Goal: Complete application form

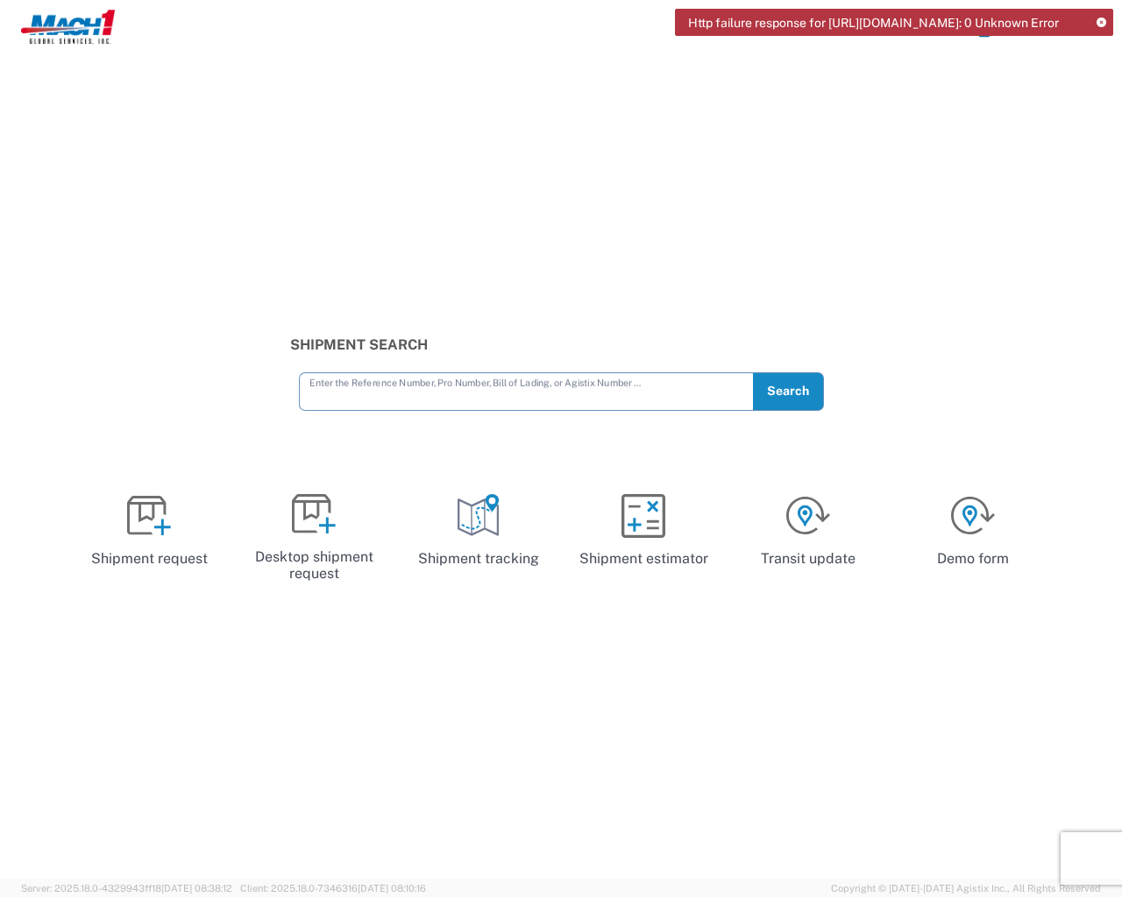
type input "e"
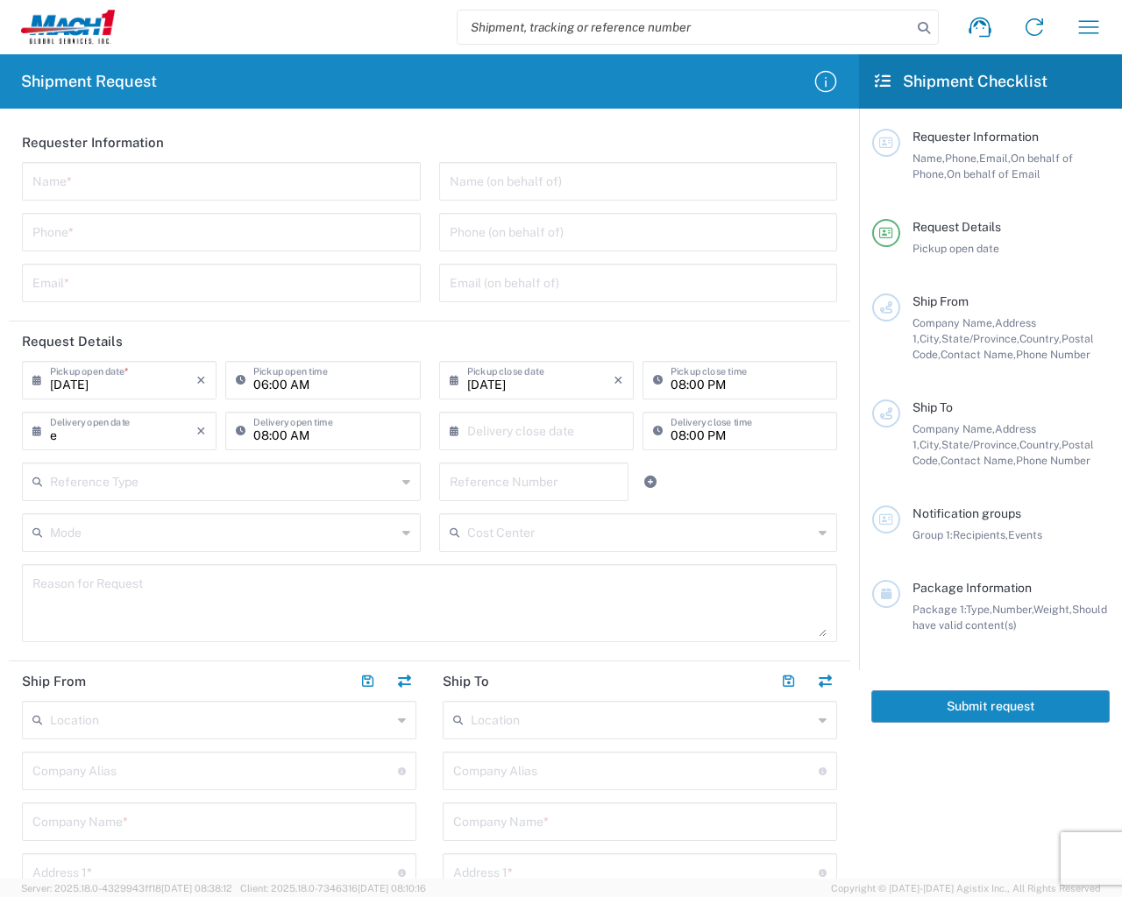
type input "Invalid date"
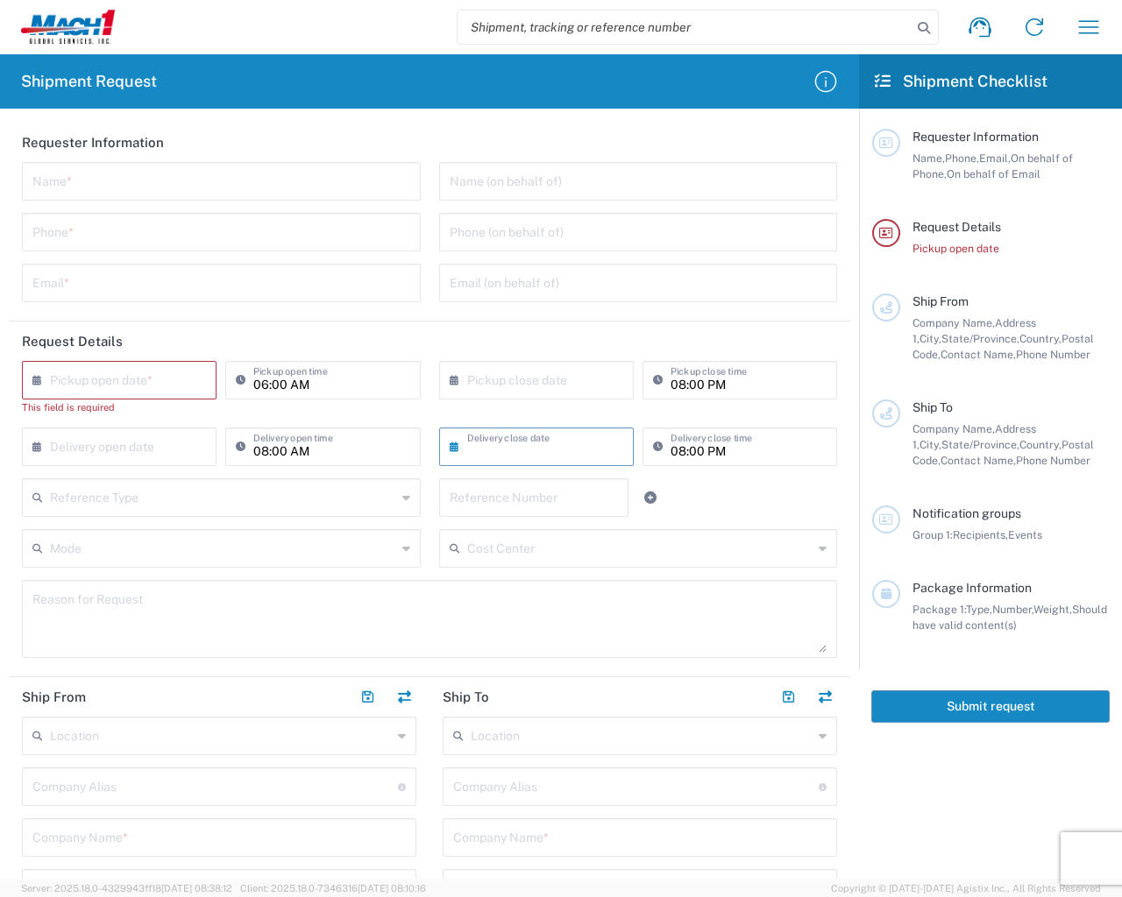
type input "e"
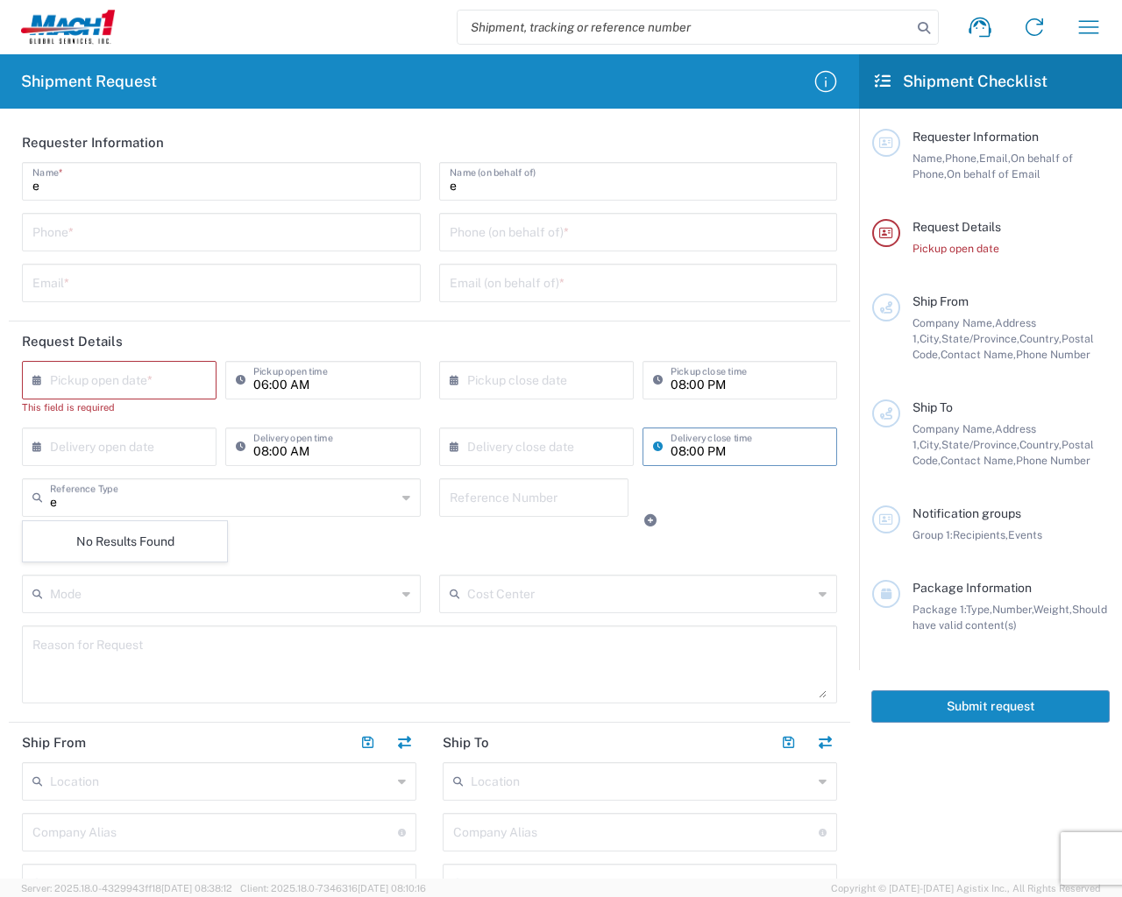
type input "e"
type textarea "e"
type input "e"
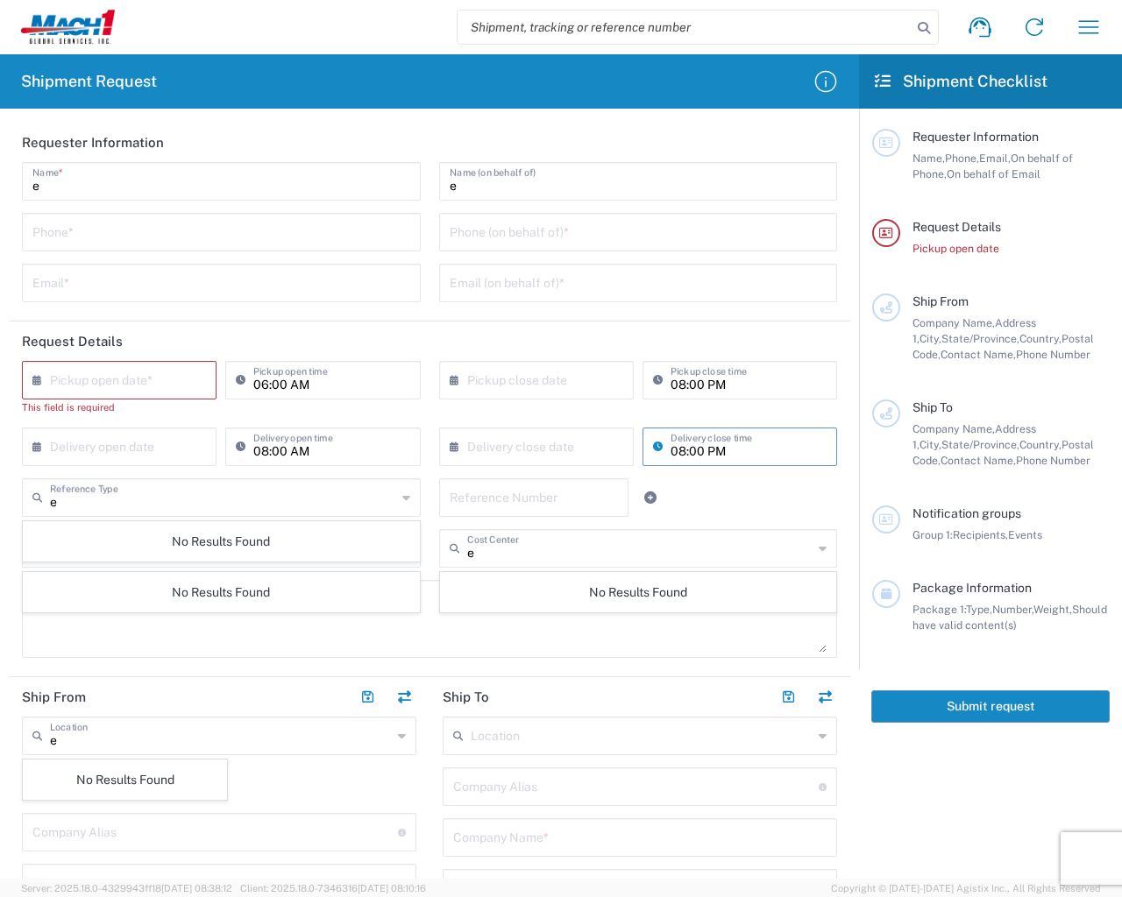
type input "e"
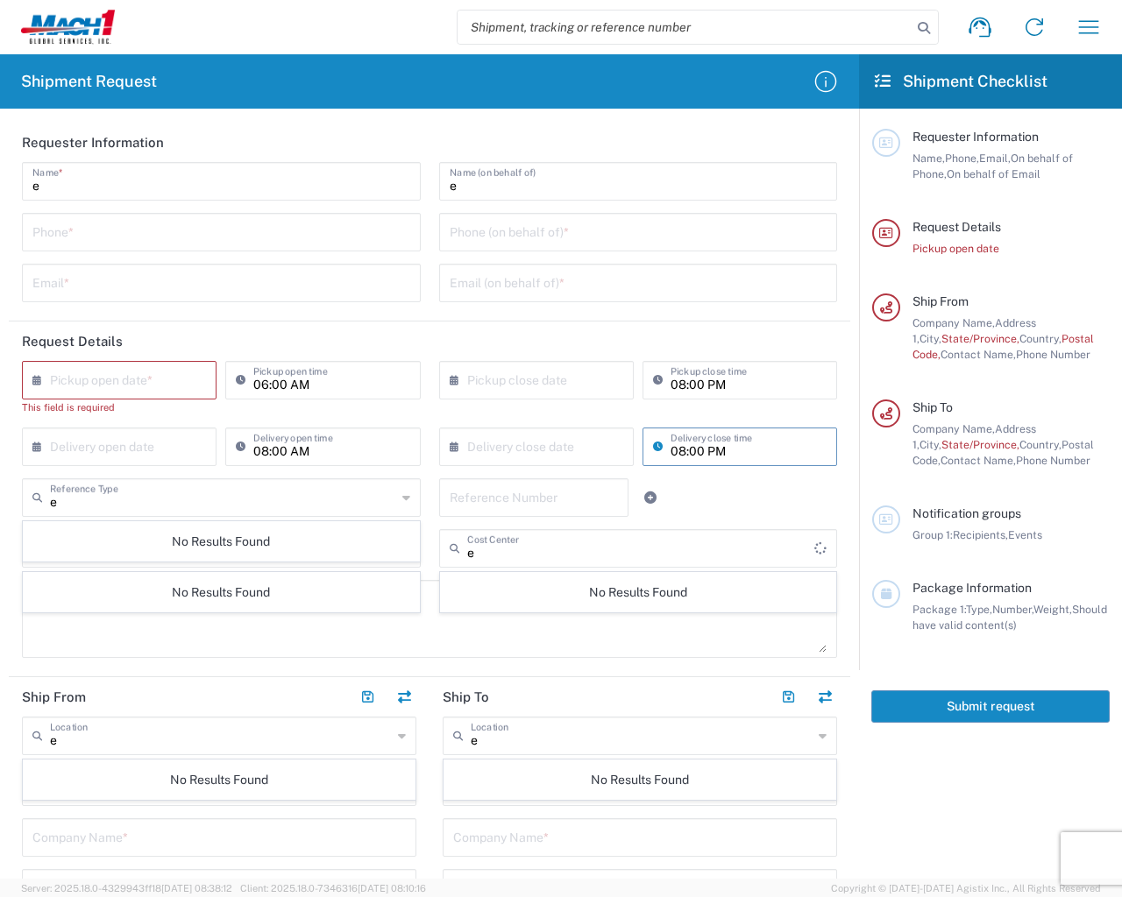
type input "e"
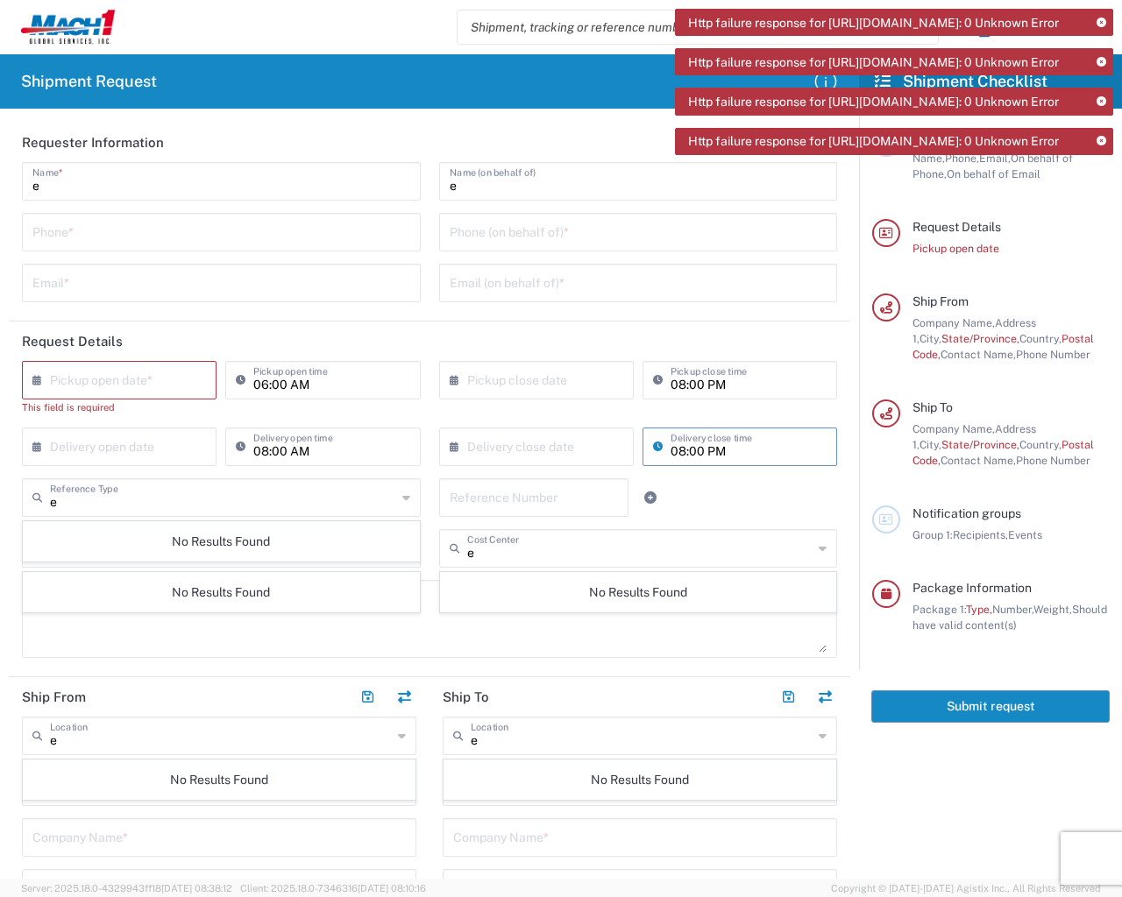
type input "in"
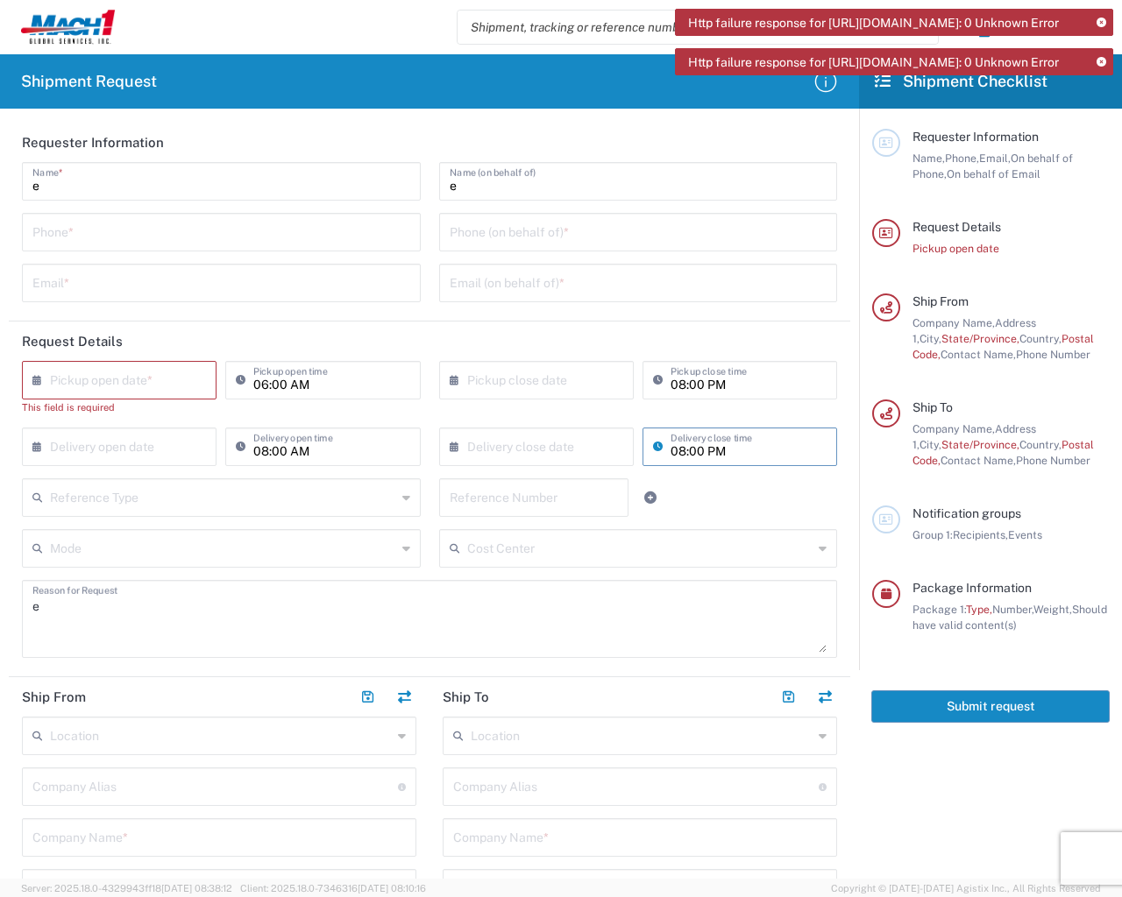
type input "e"
type textarea "e"
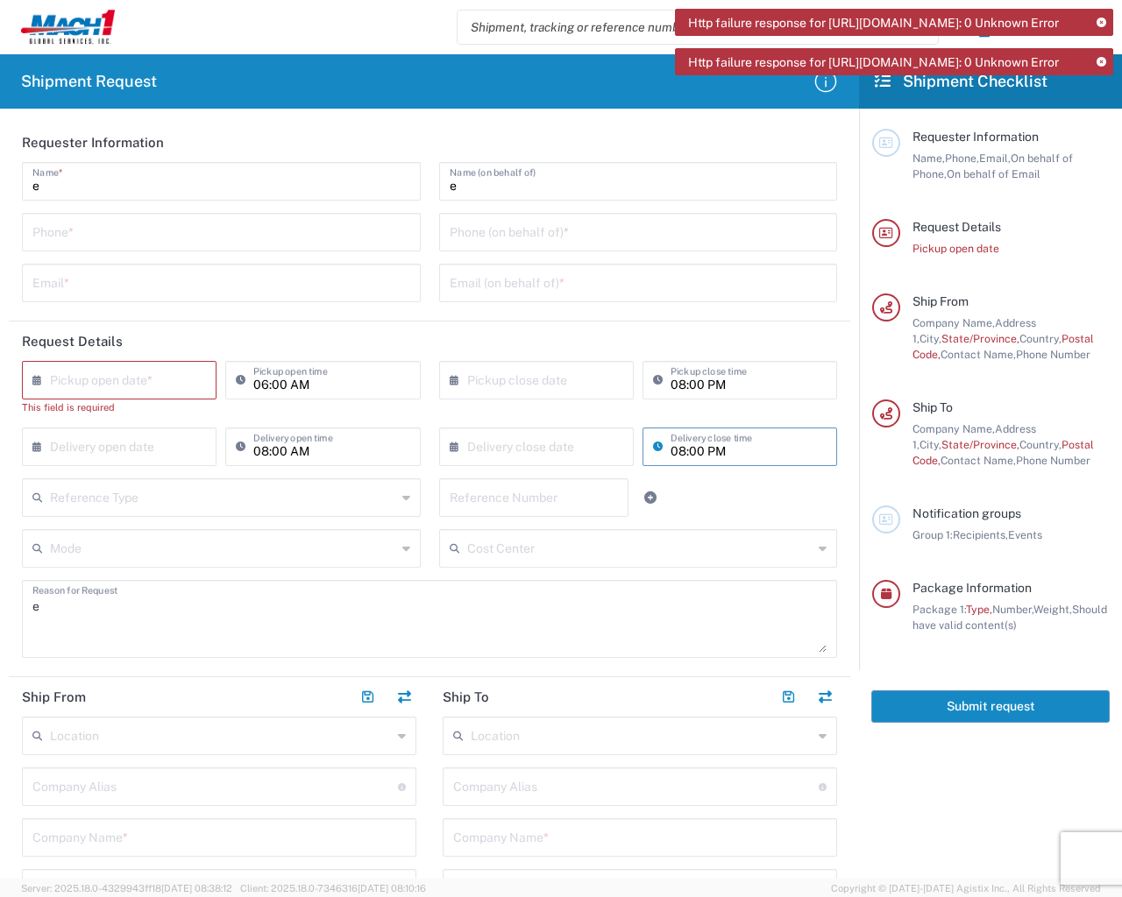
type input "e"
type textarea "e"
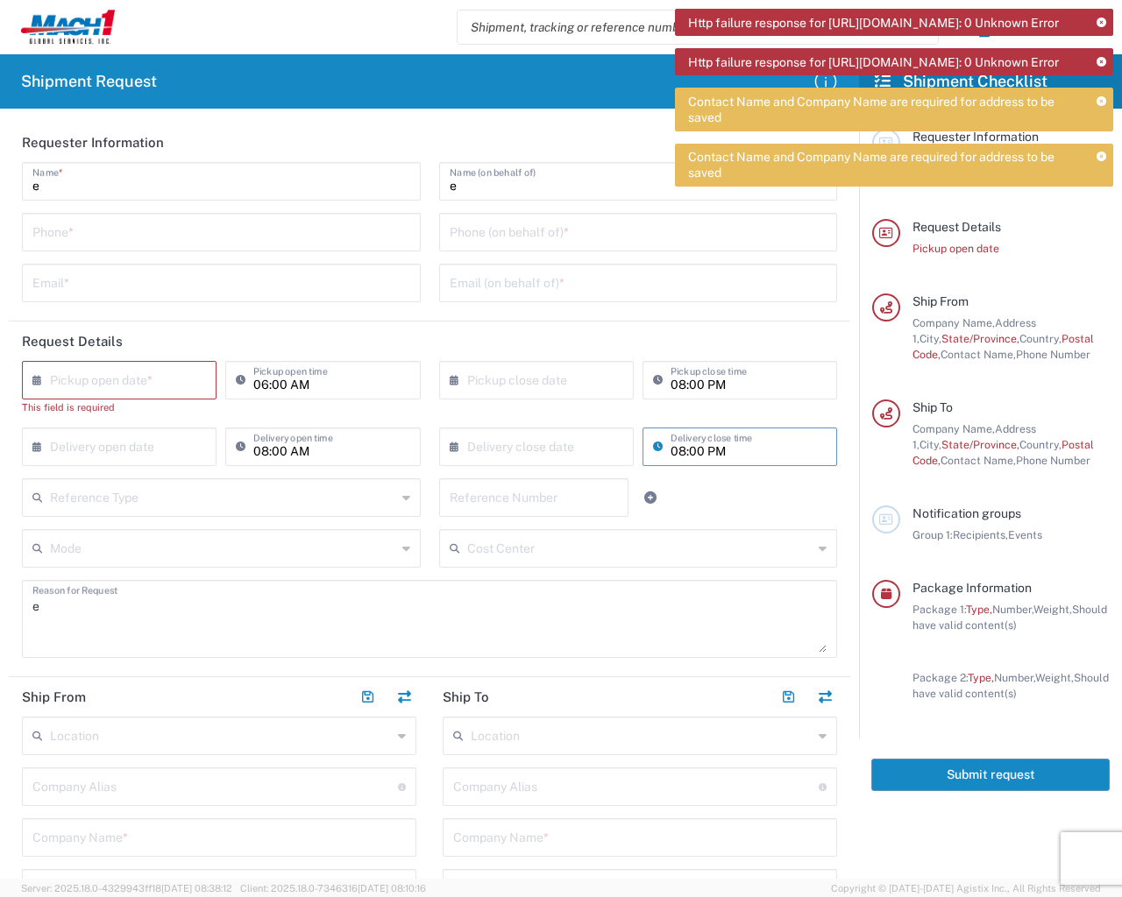
type input "1"
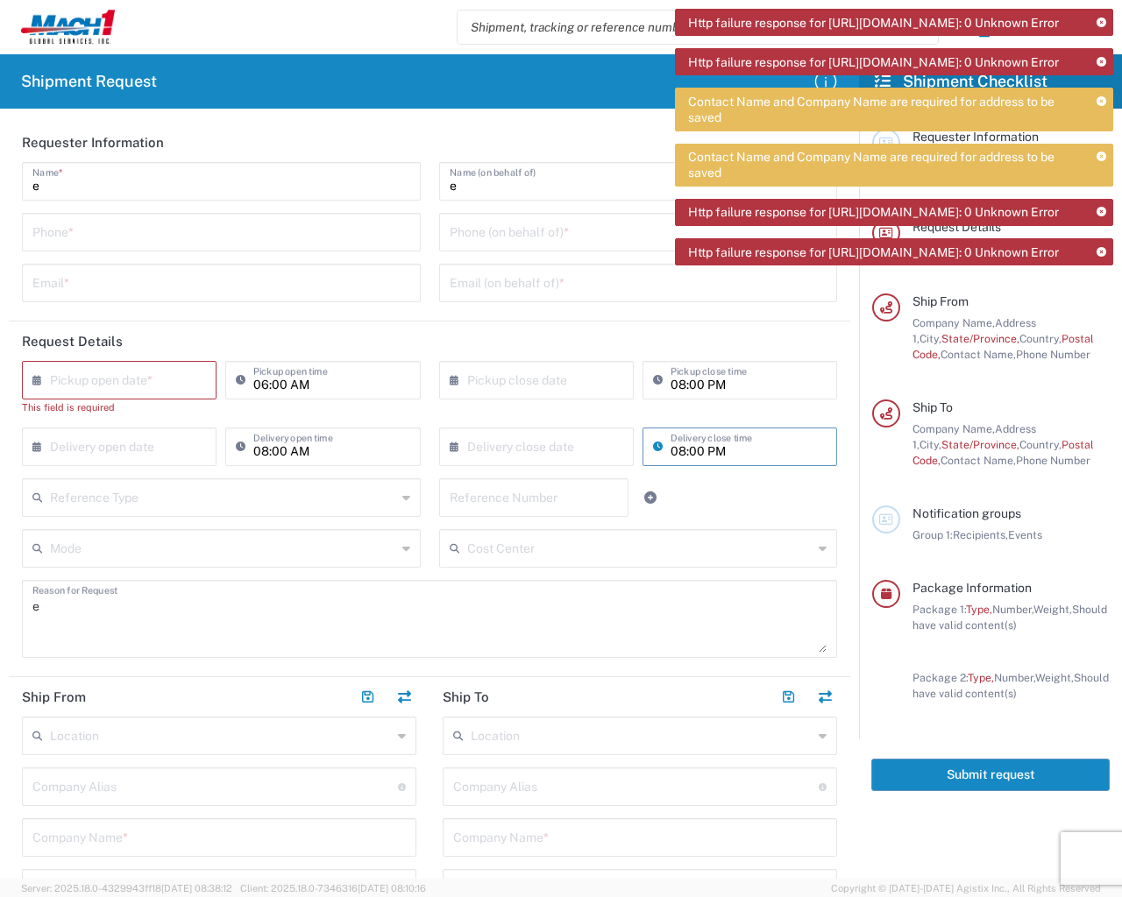
type input "1"
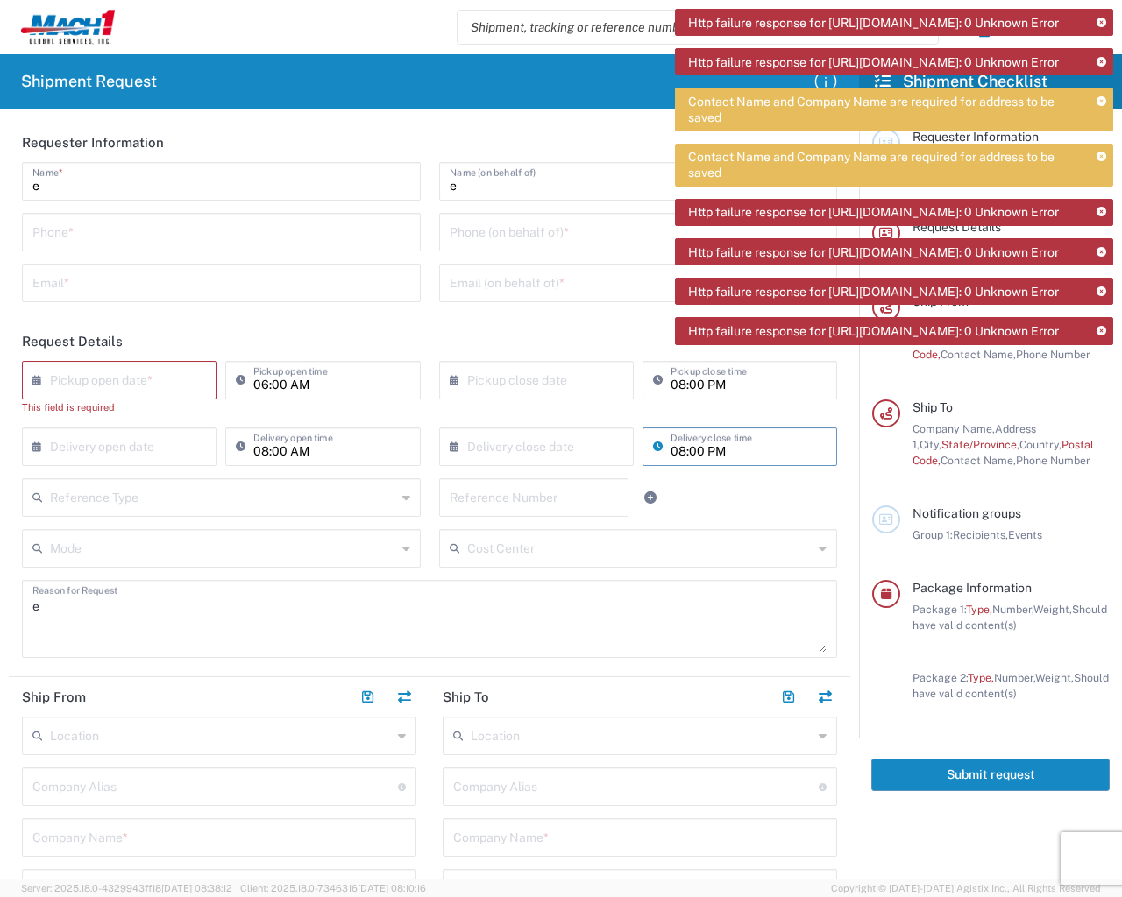
type input "1"
type input "e"
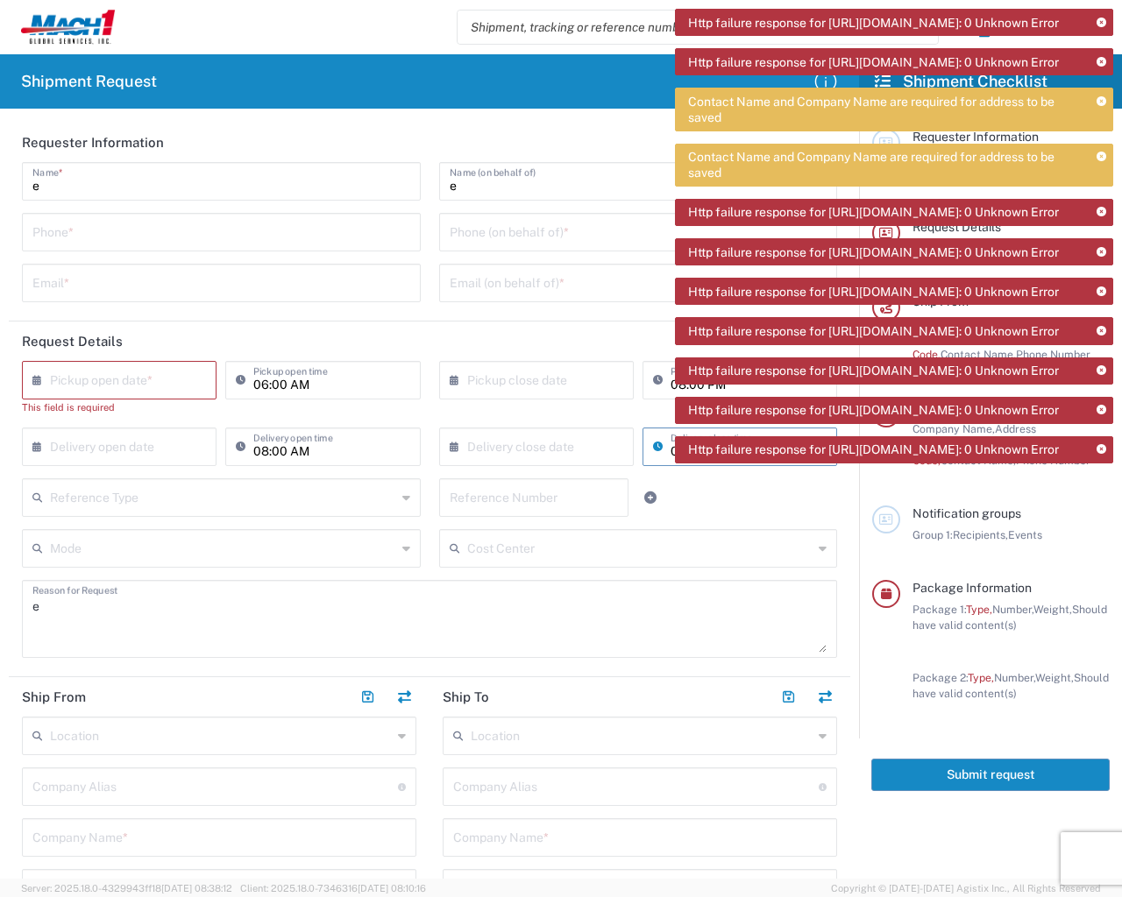
type input "e"
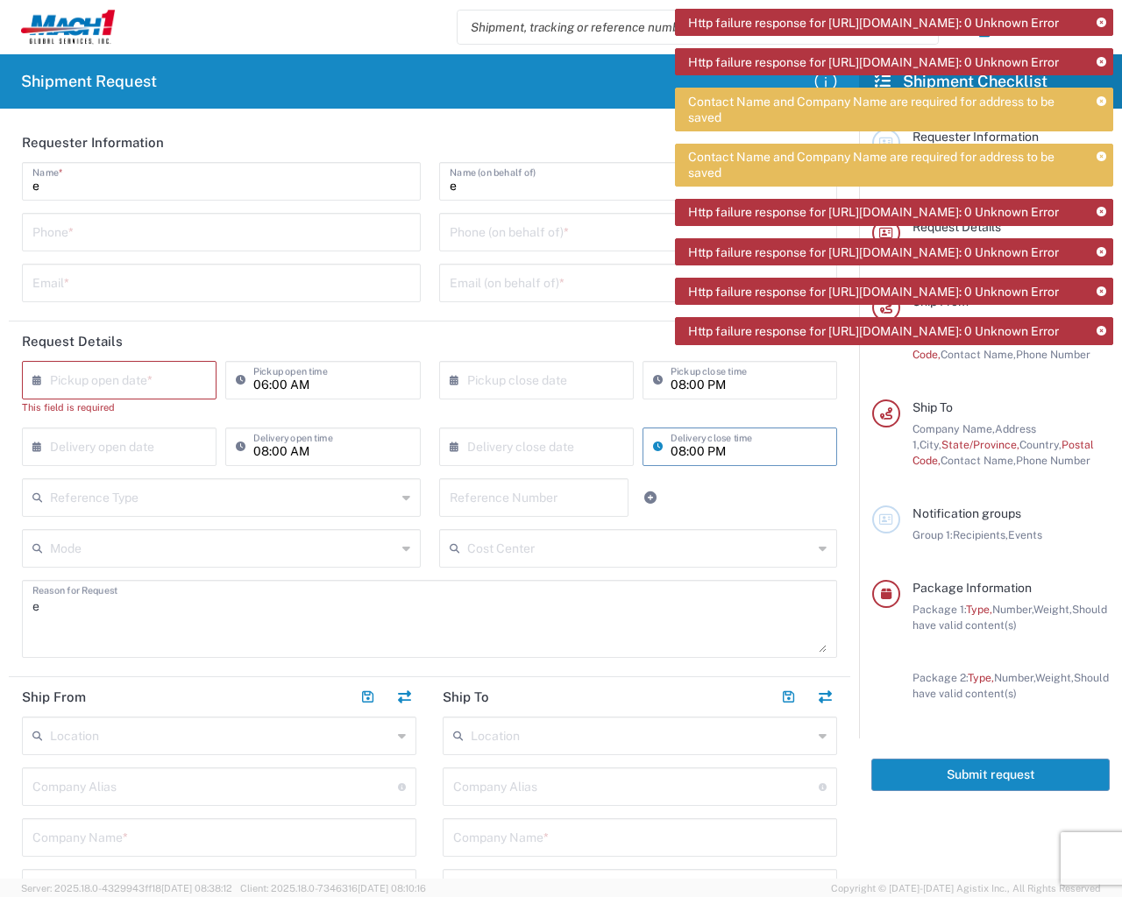
type input "1"
type input "e"
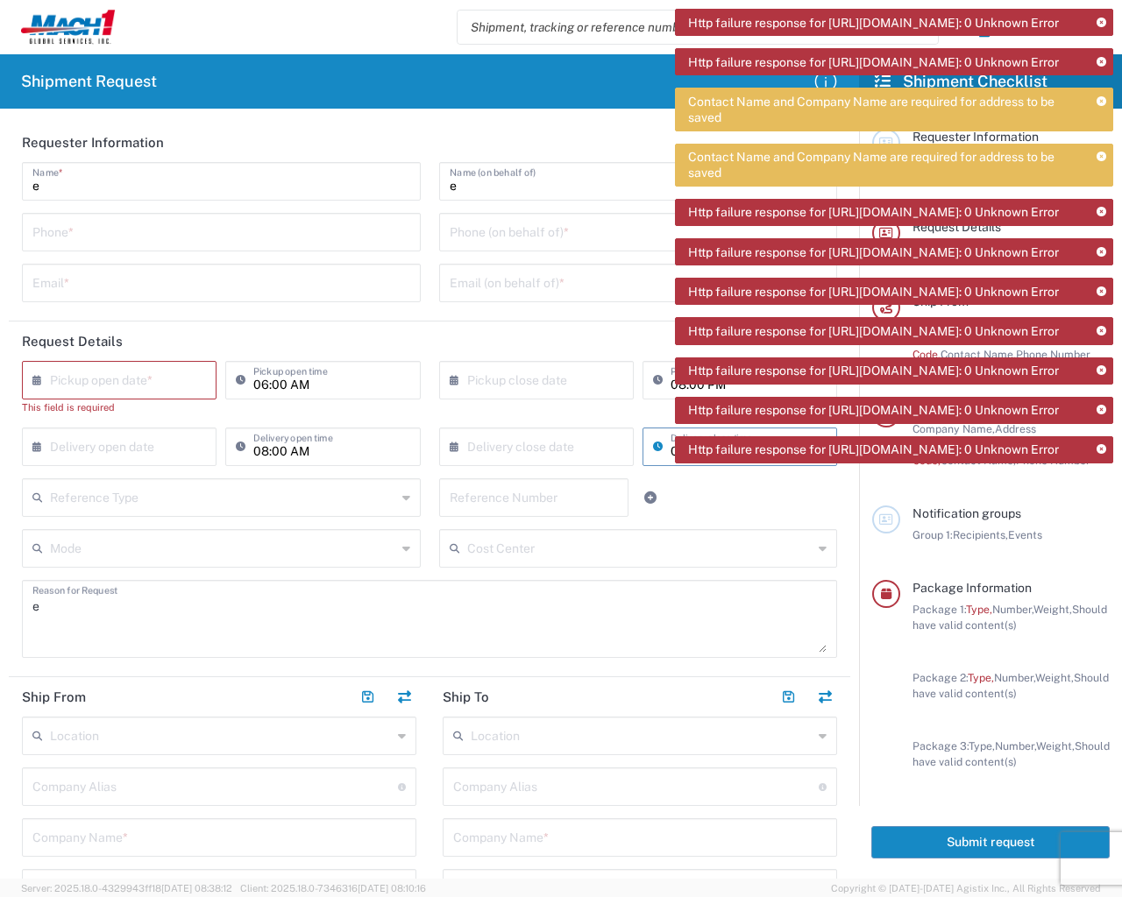
type input "e"
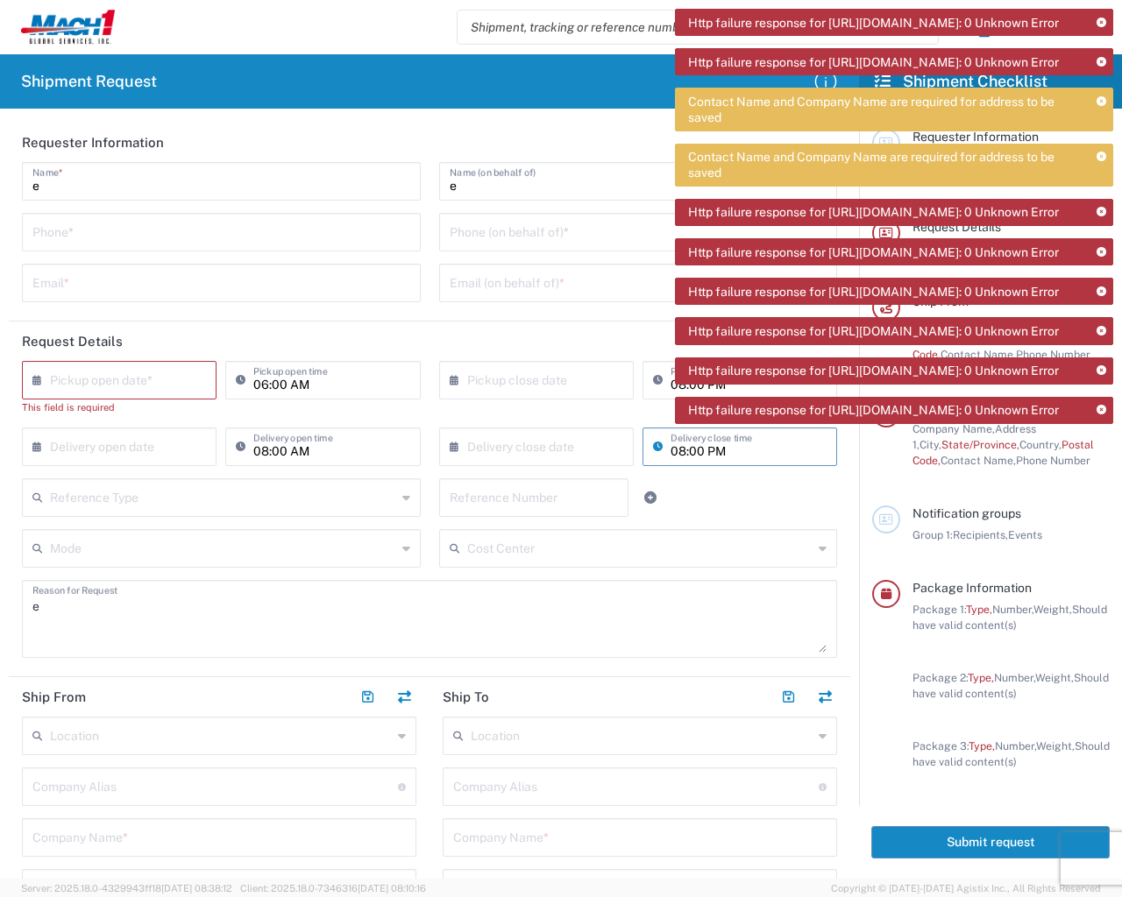
type input "e"
type input "1"
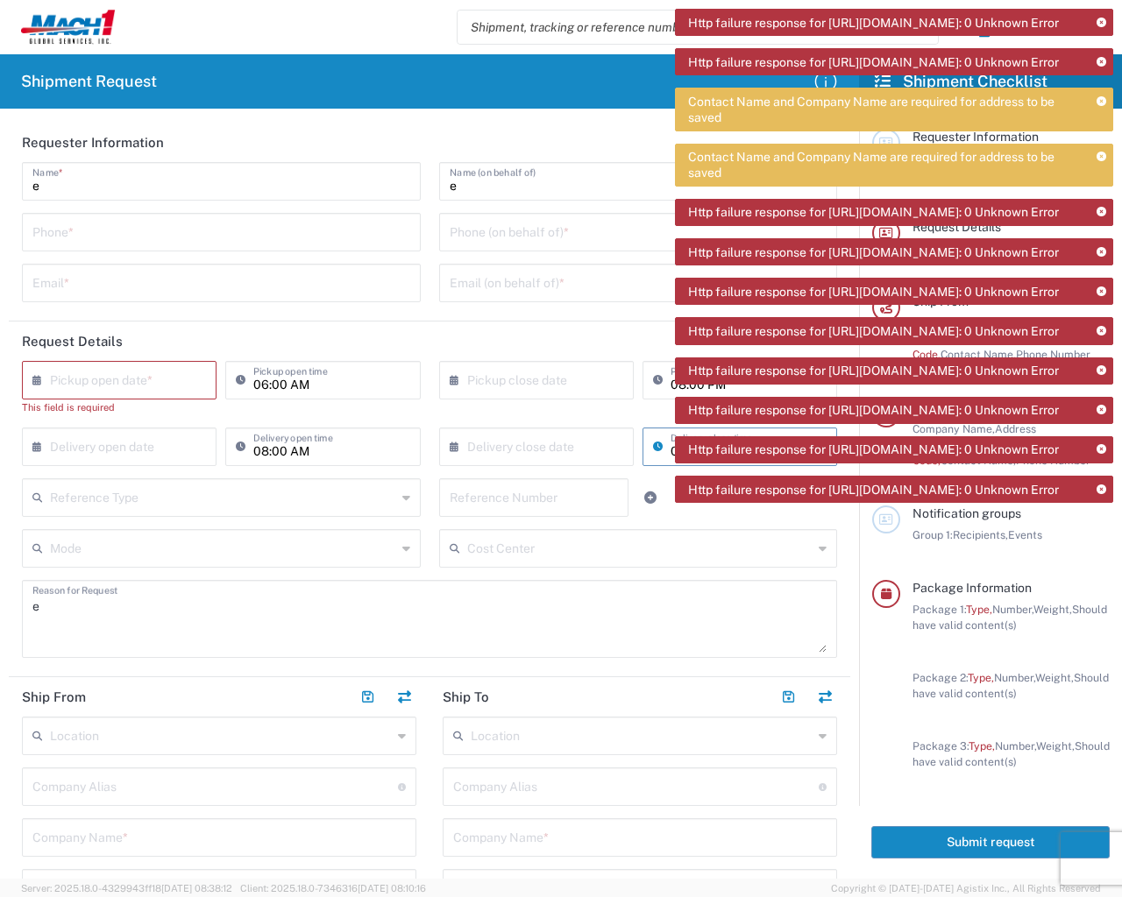
type input "1"
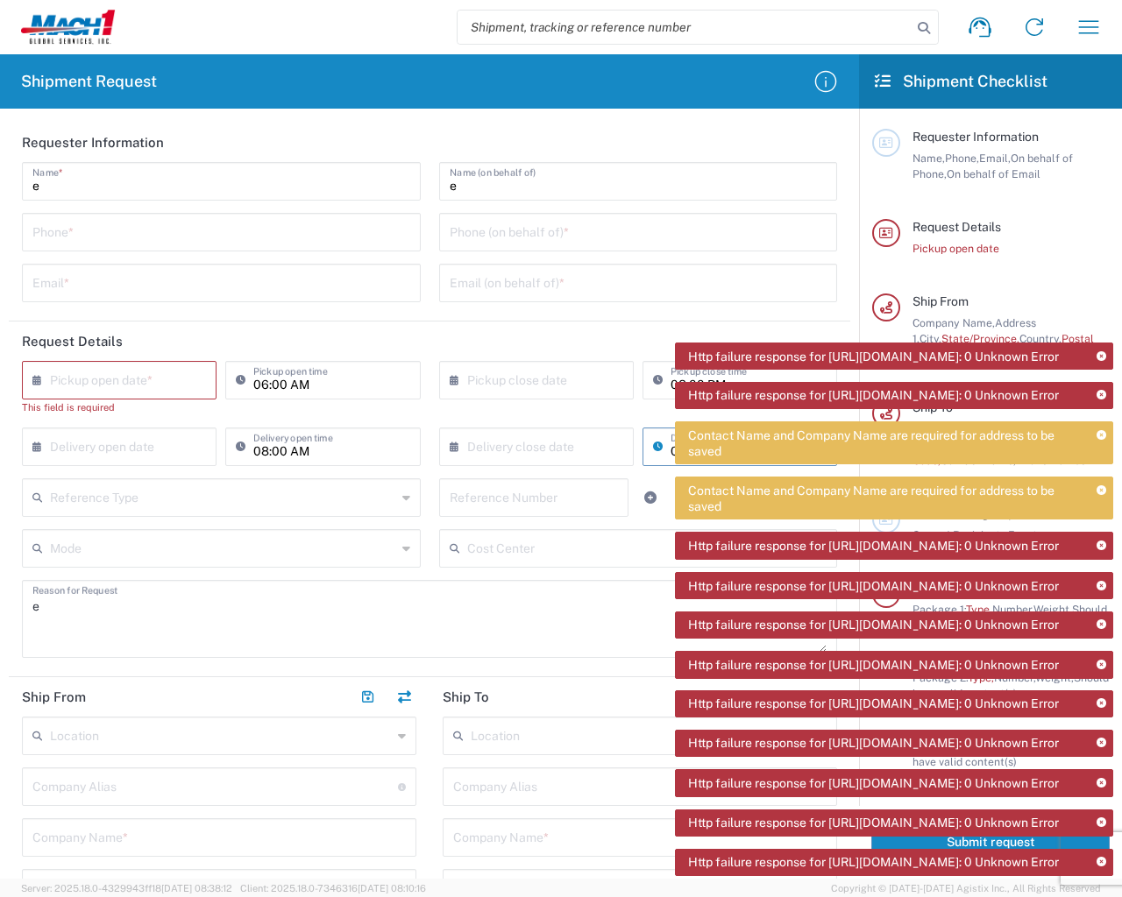
type input "e"
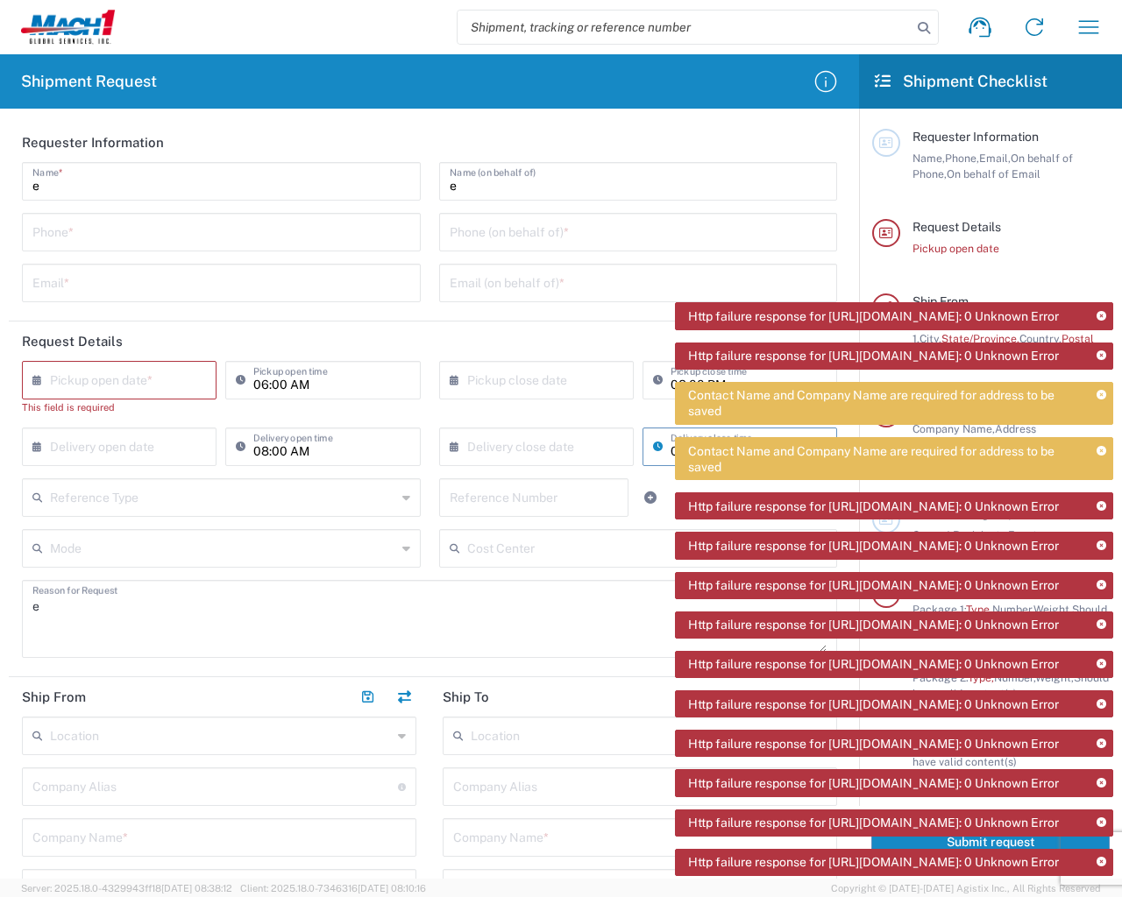
type input "e"
type input "1"
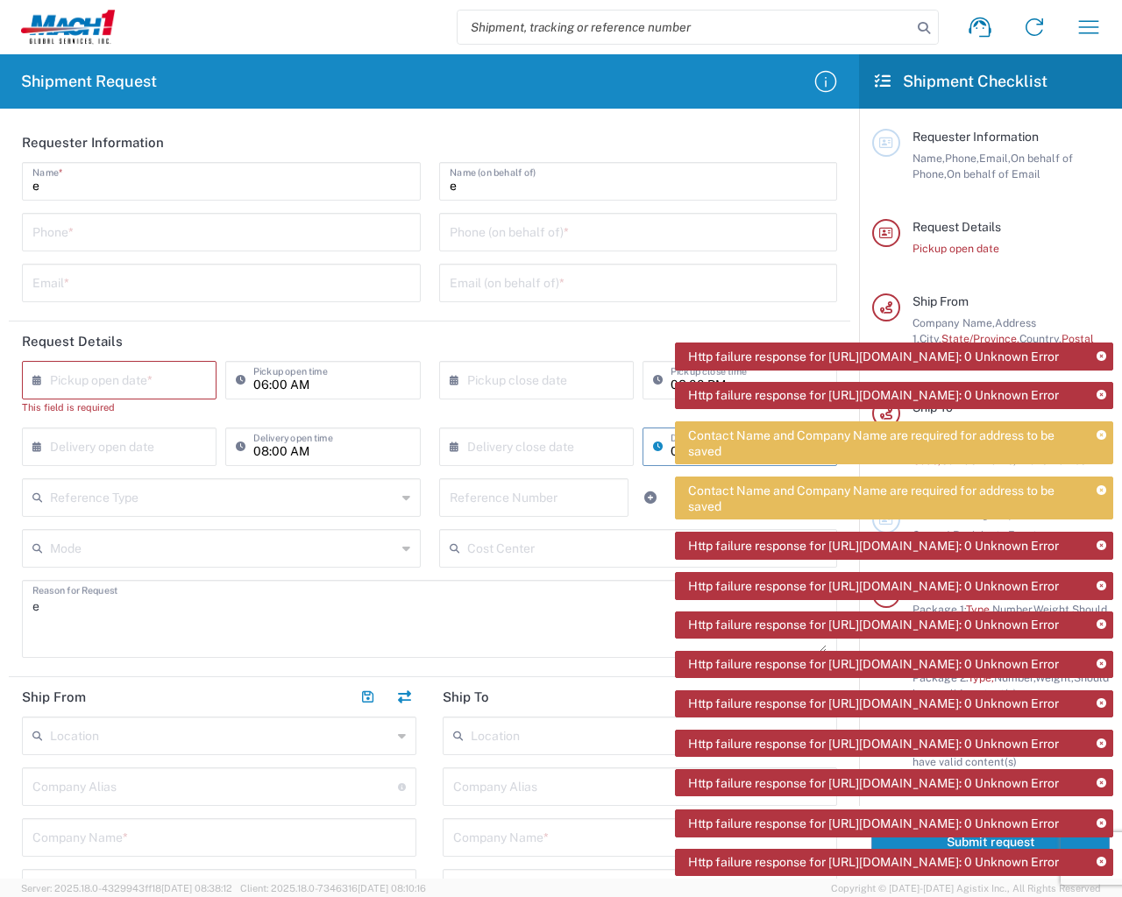
type input "1"
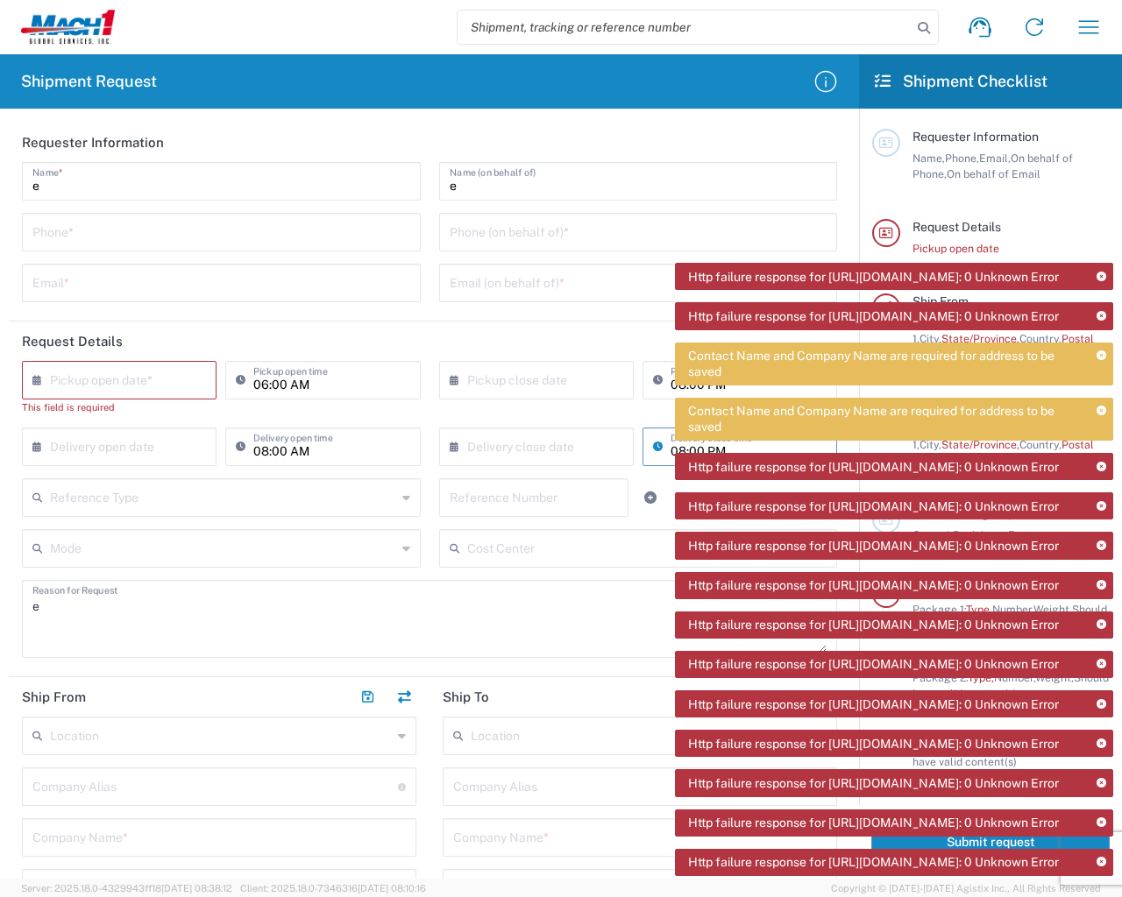
type input "1"
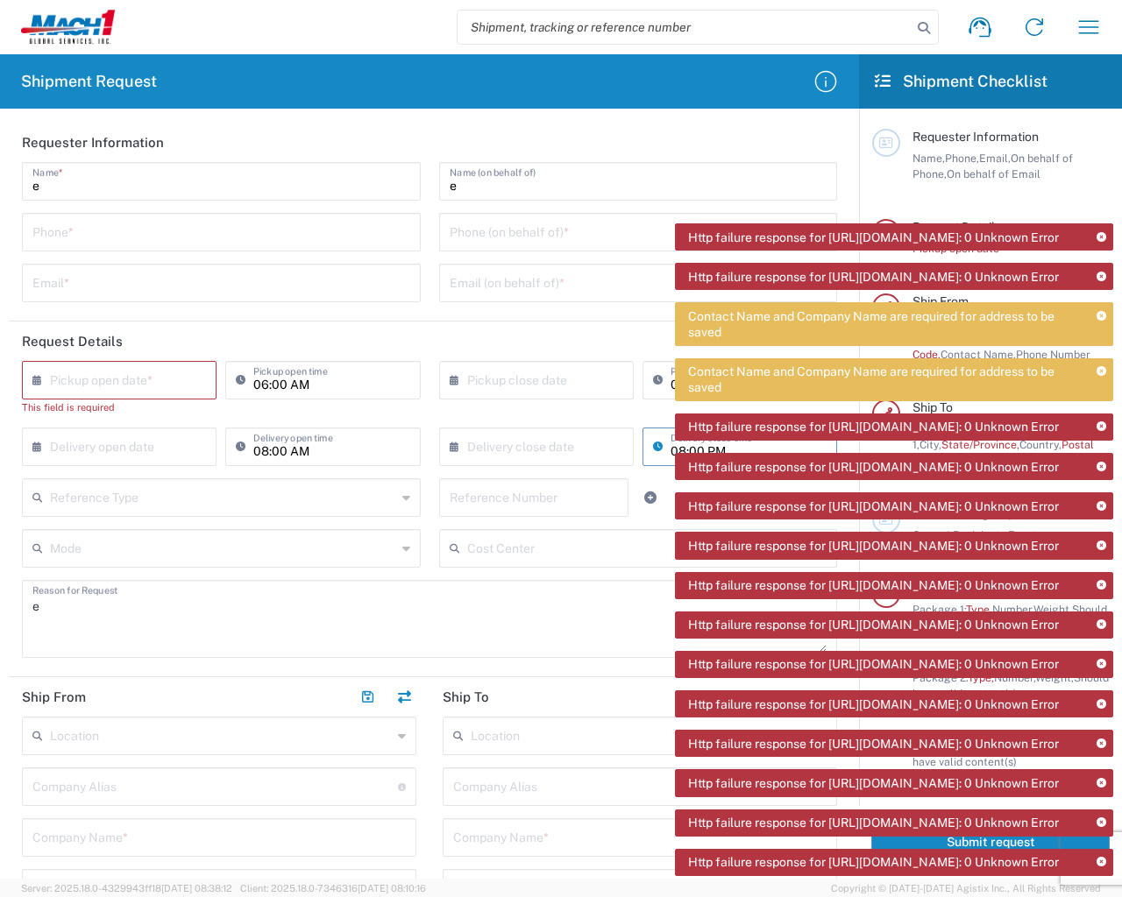
type input "in"
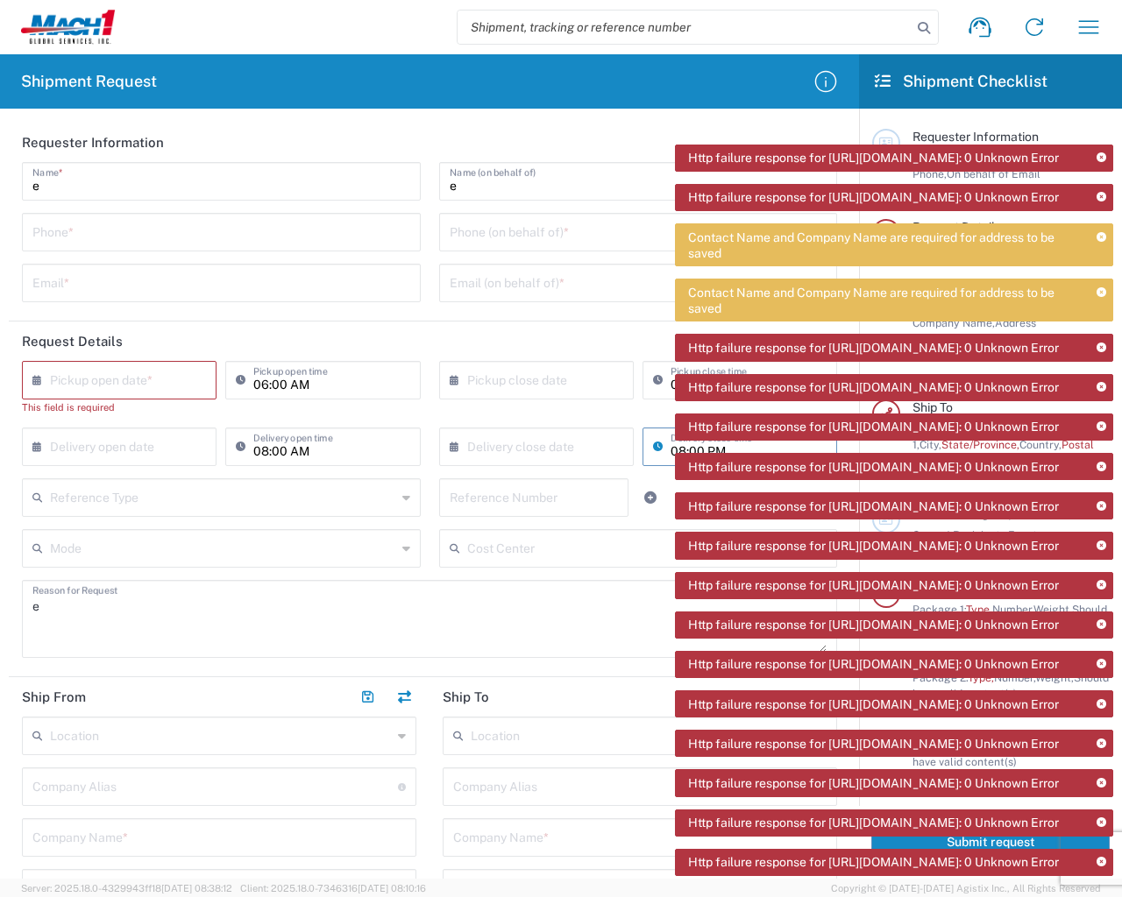
type input "1"
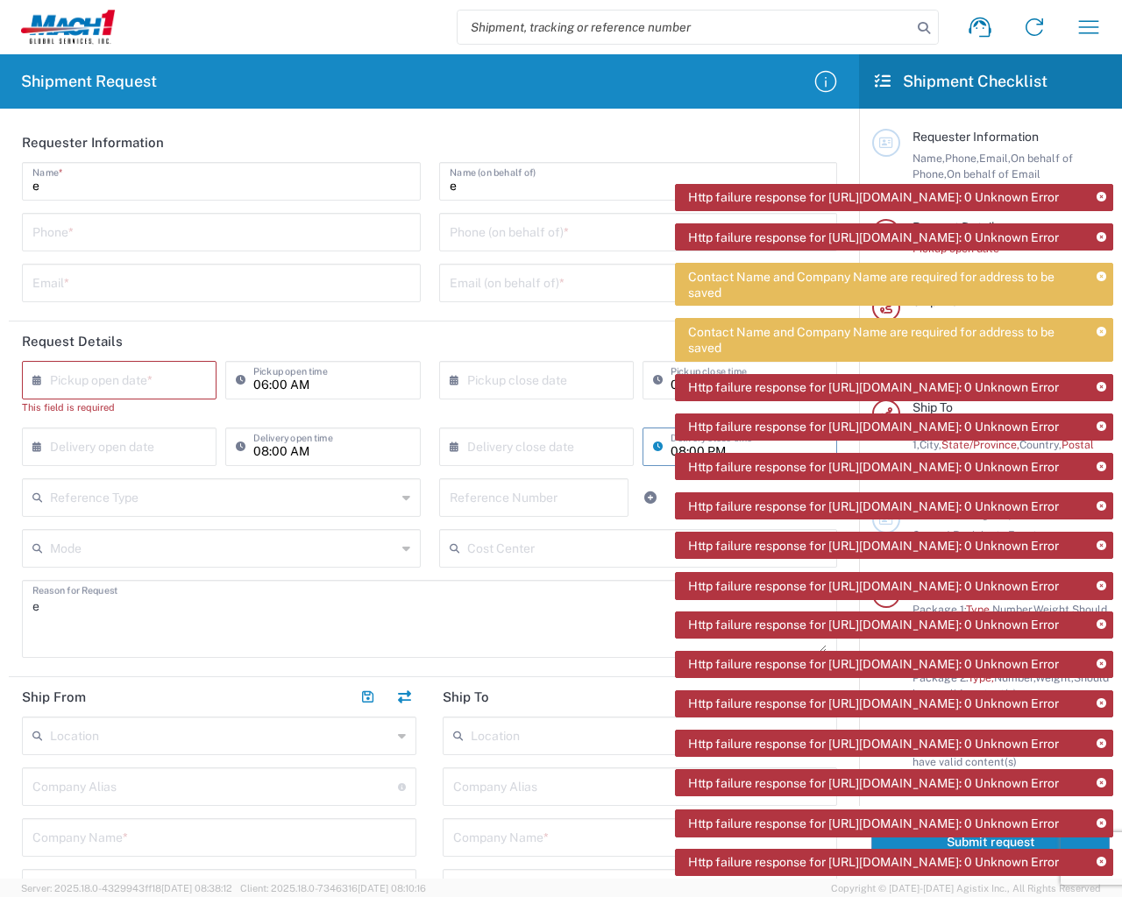
type input "e"
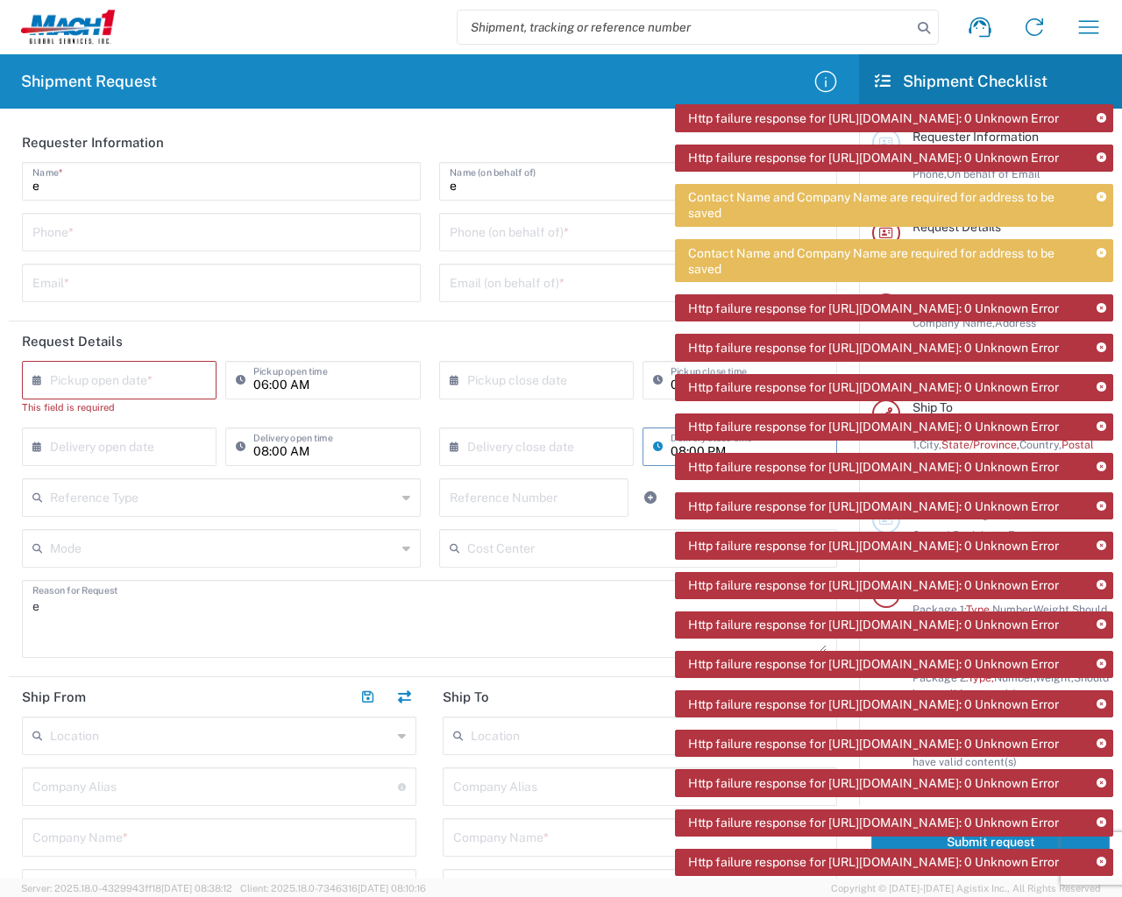
type input "1"
type input "e"
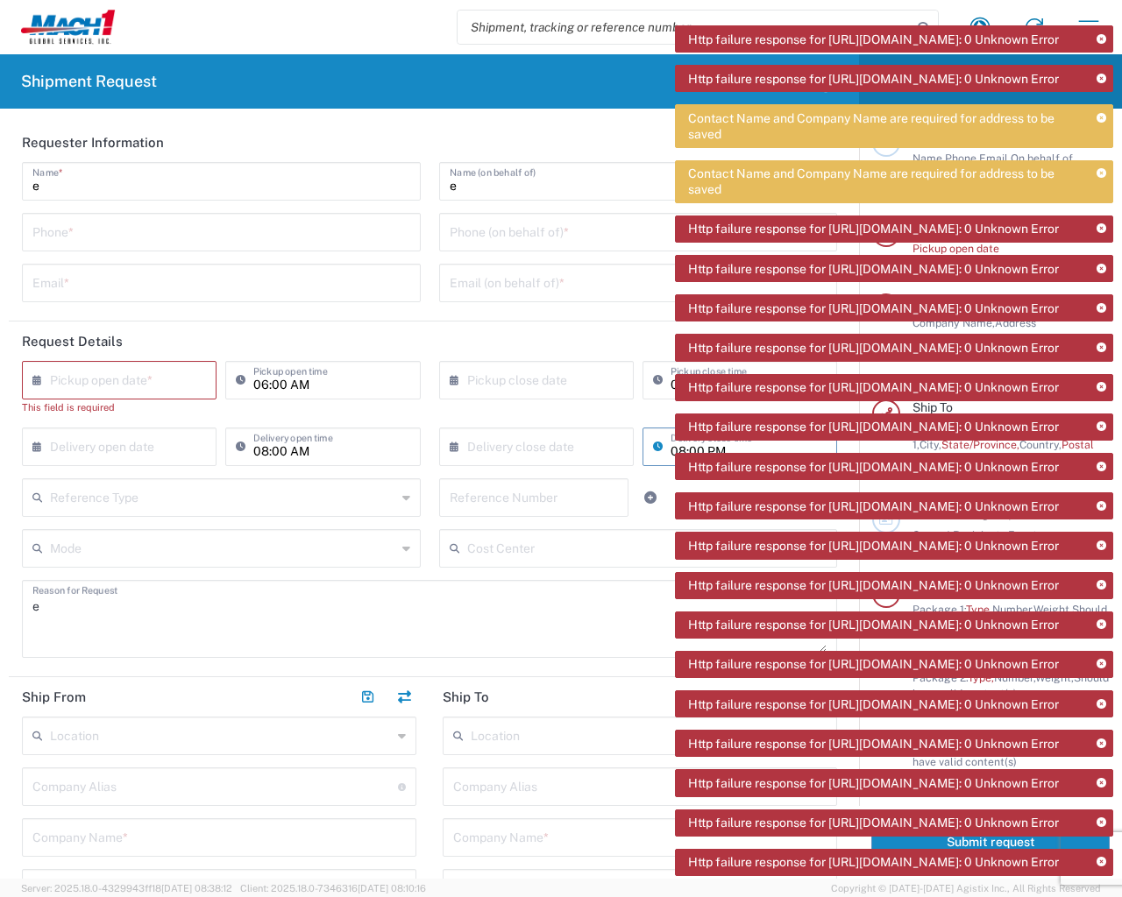
type input "e"
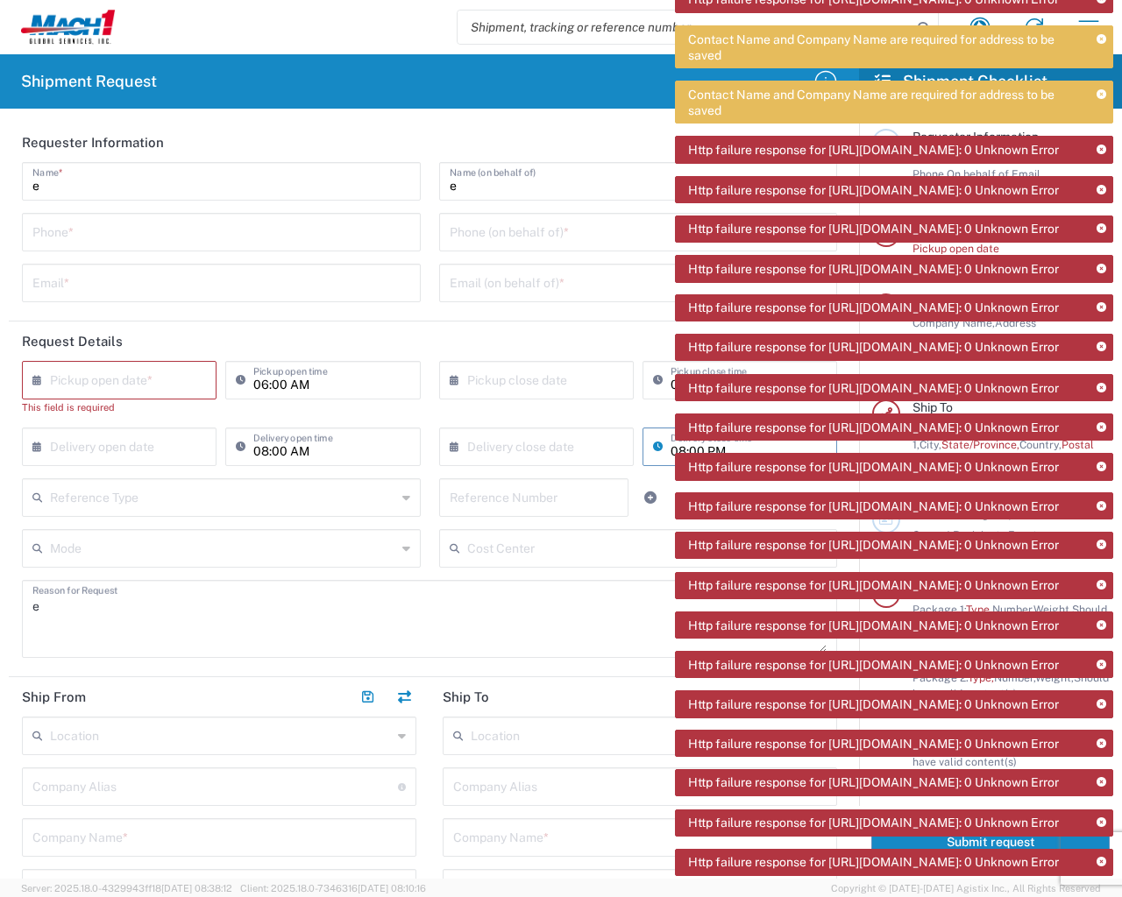
type input "0.08"
type input "ft"
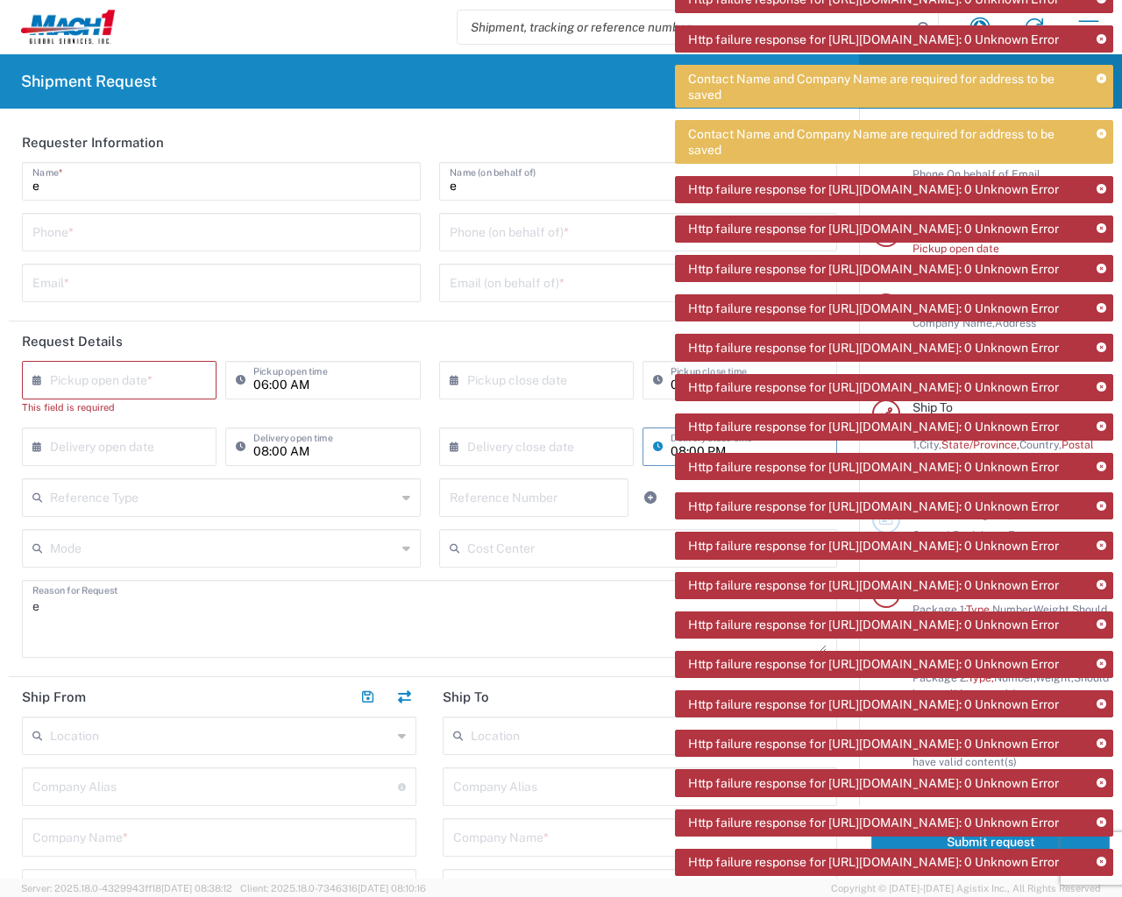
type input "1"
type input "e"
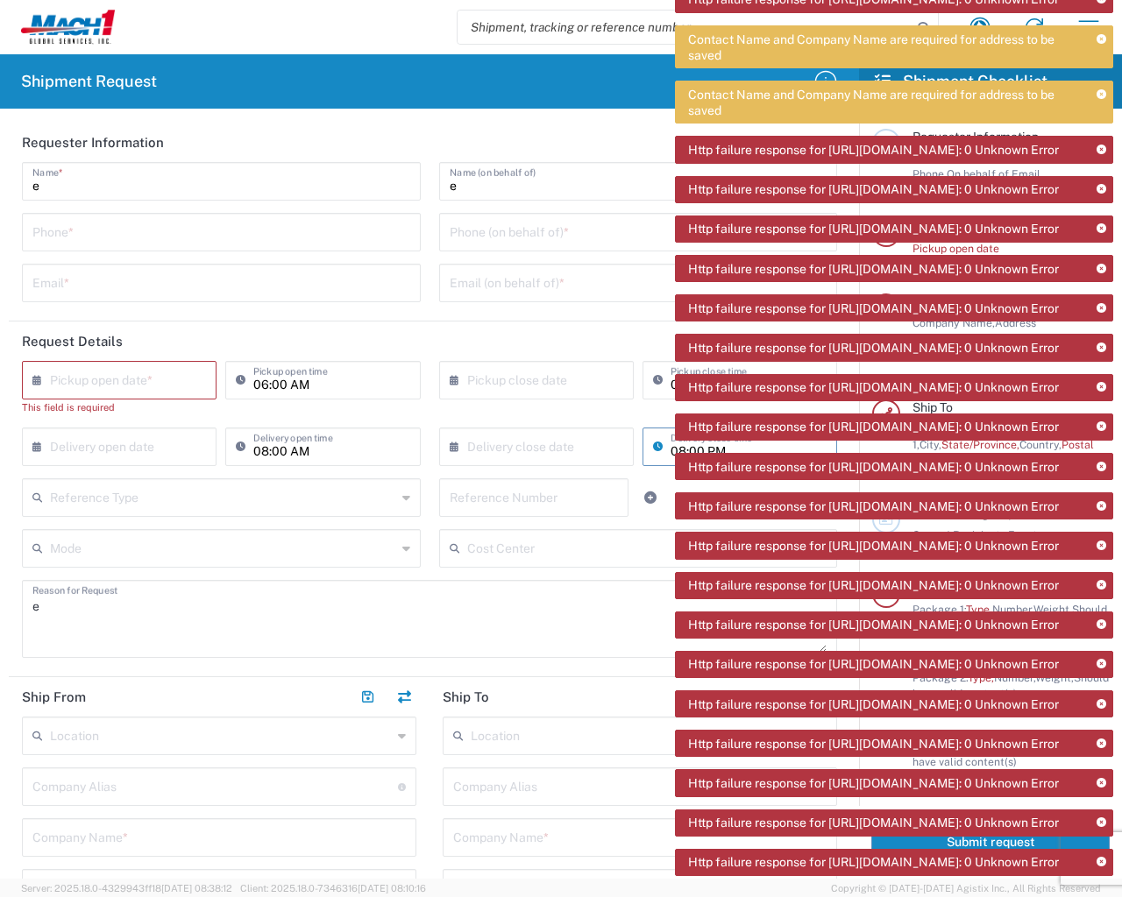
type input "1"
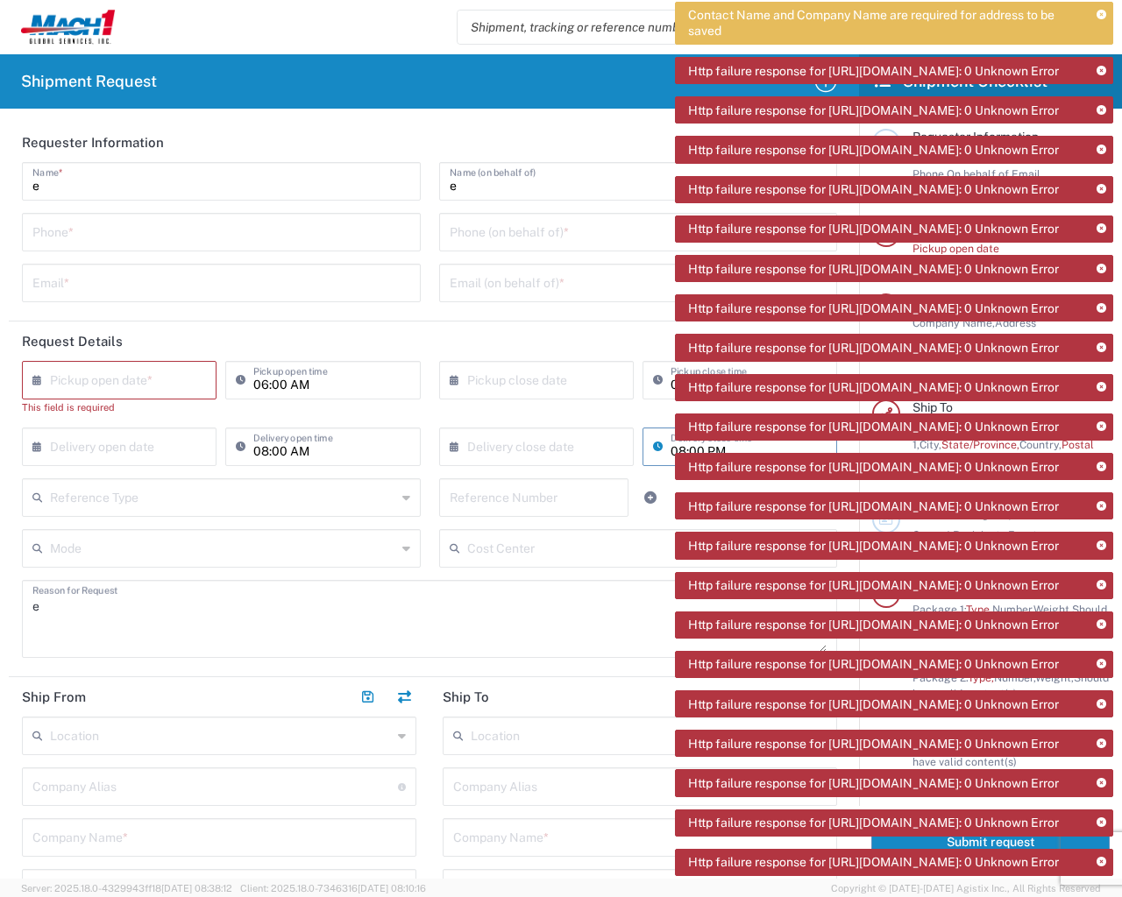
type input "1"
type input "e"
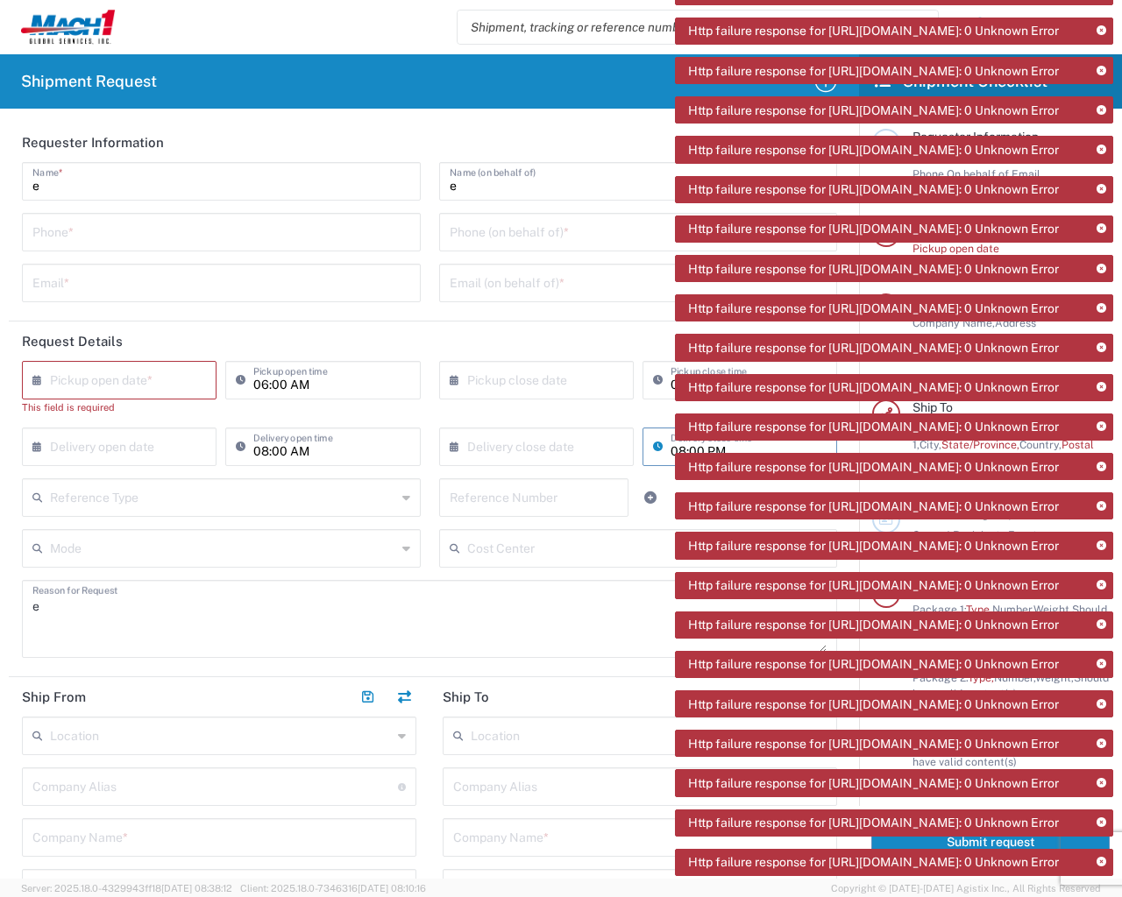
type input "1"
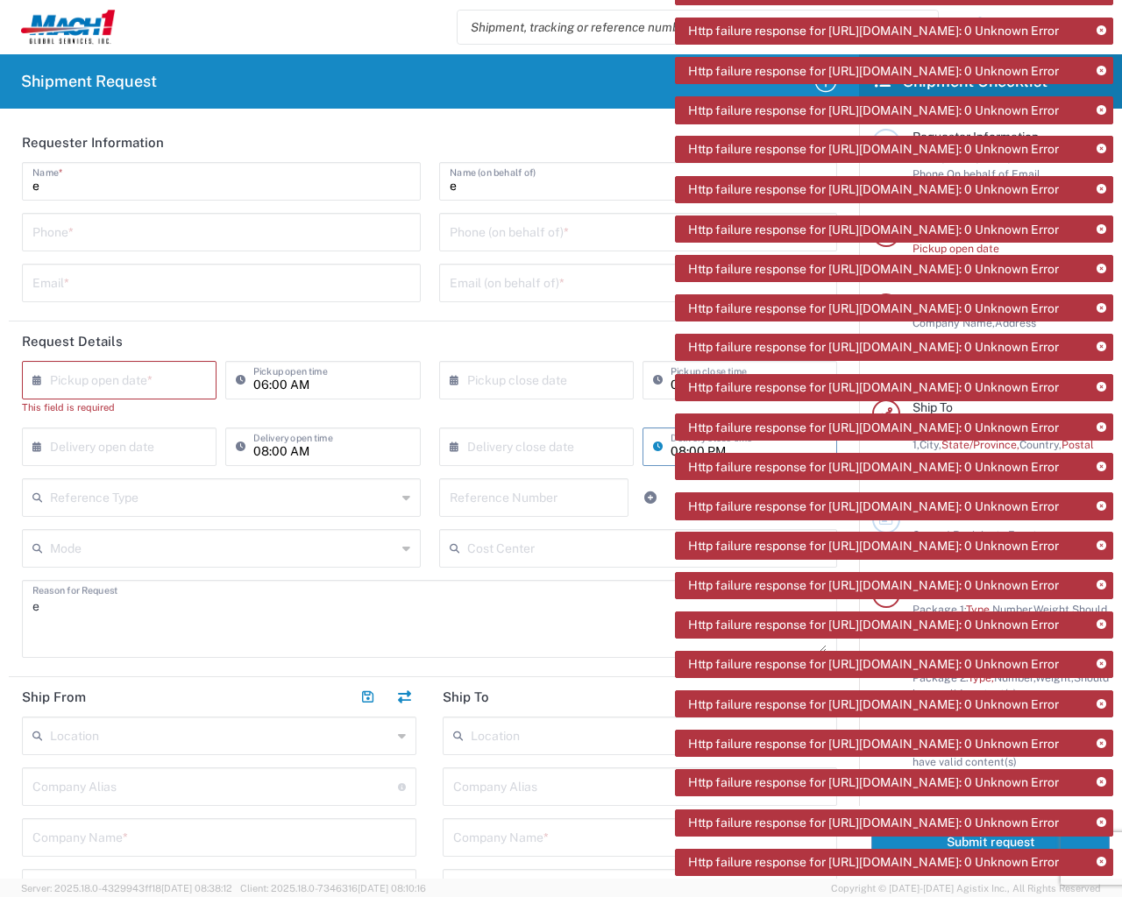
type input "1"
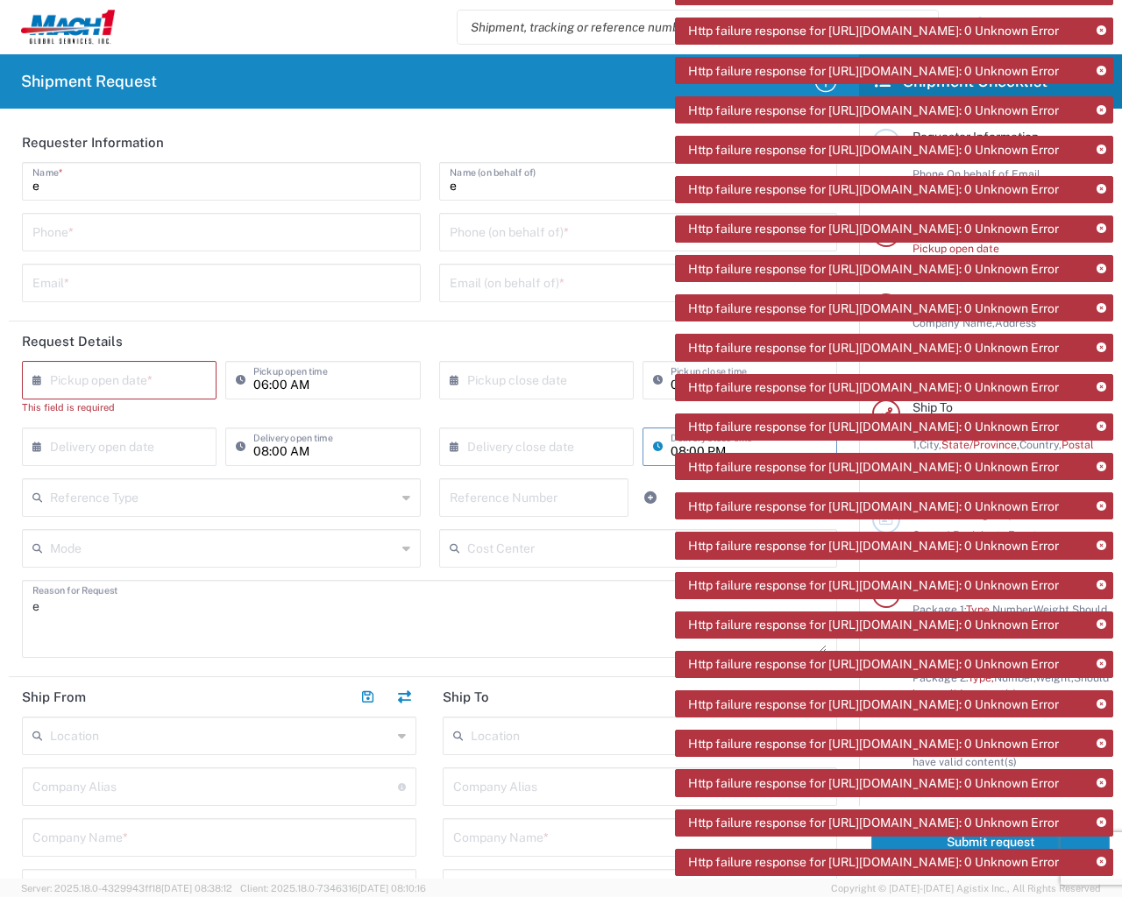
type input "1"
type input "e"
type input "1"
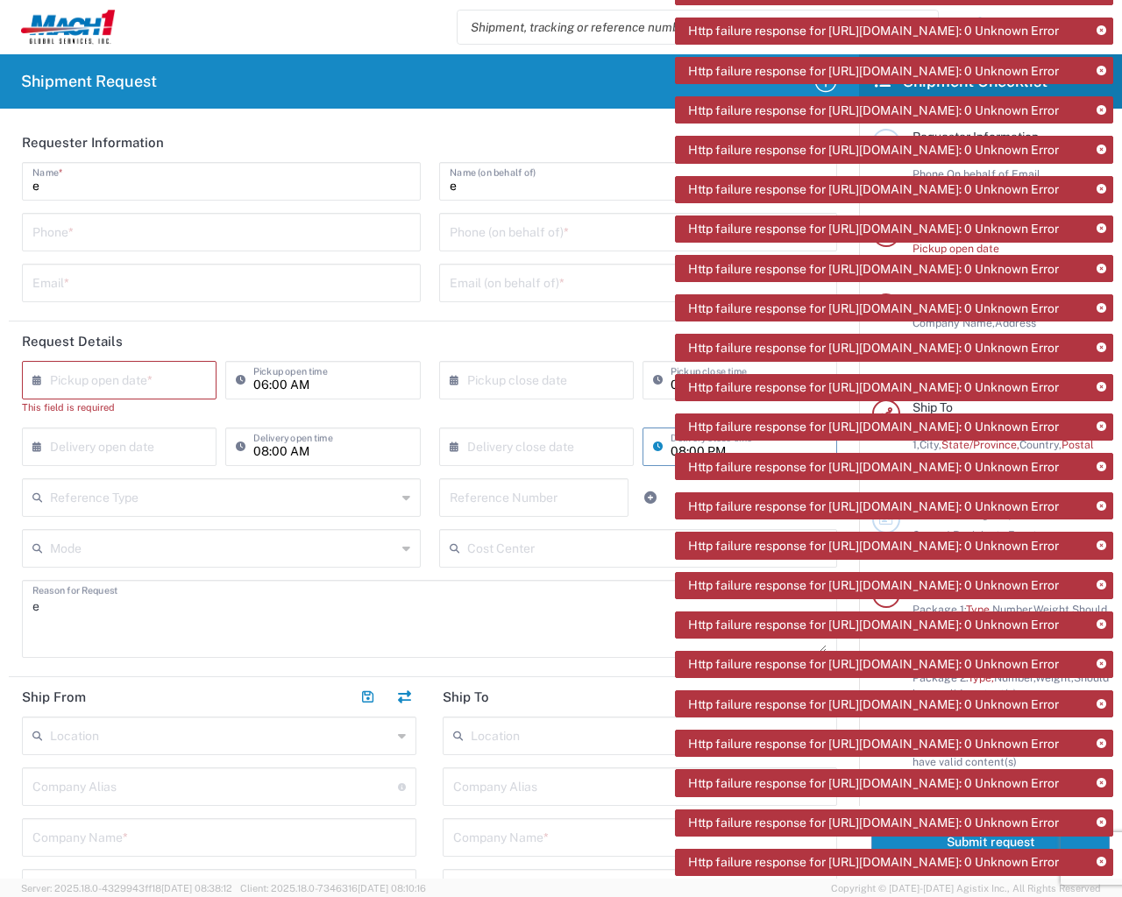
type input "1"
type input "in"
type input "1"
type input "lbs"
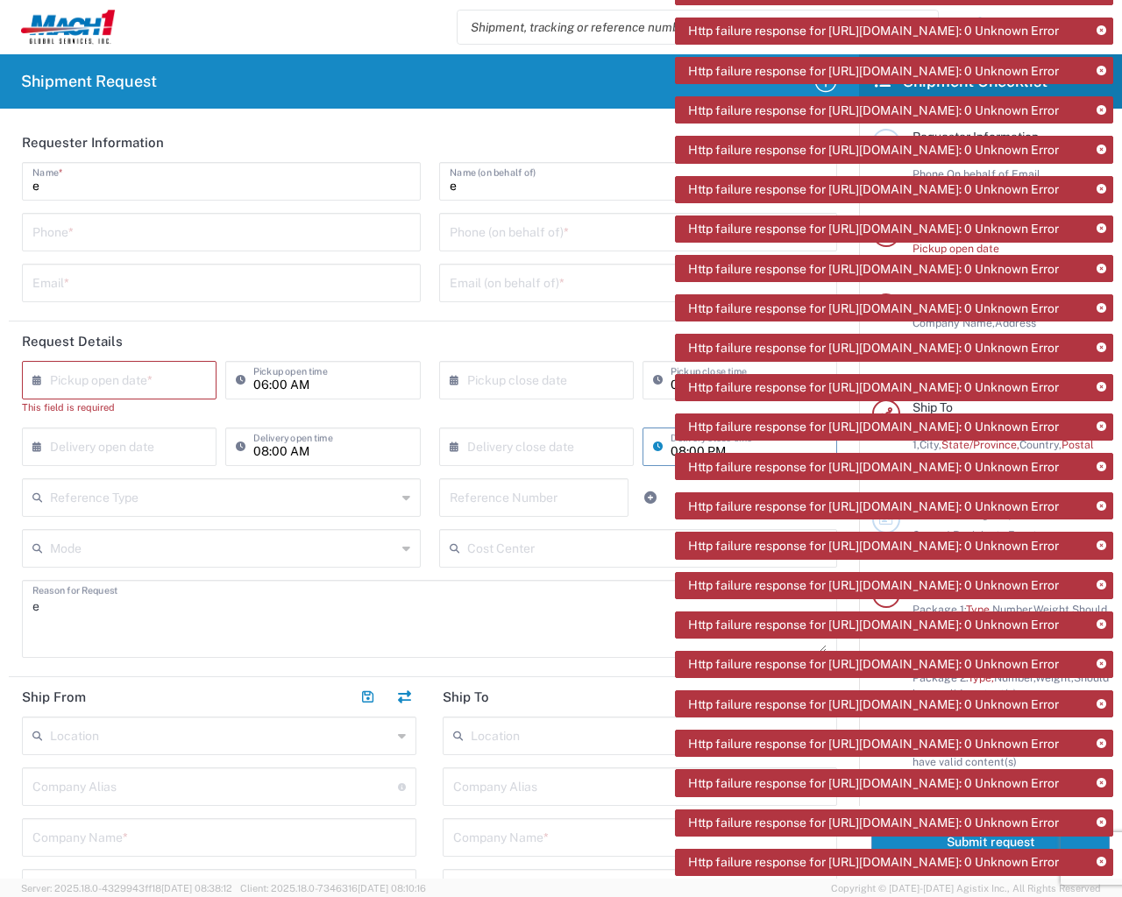
type input "1"
type input "e"
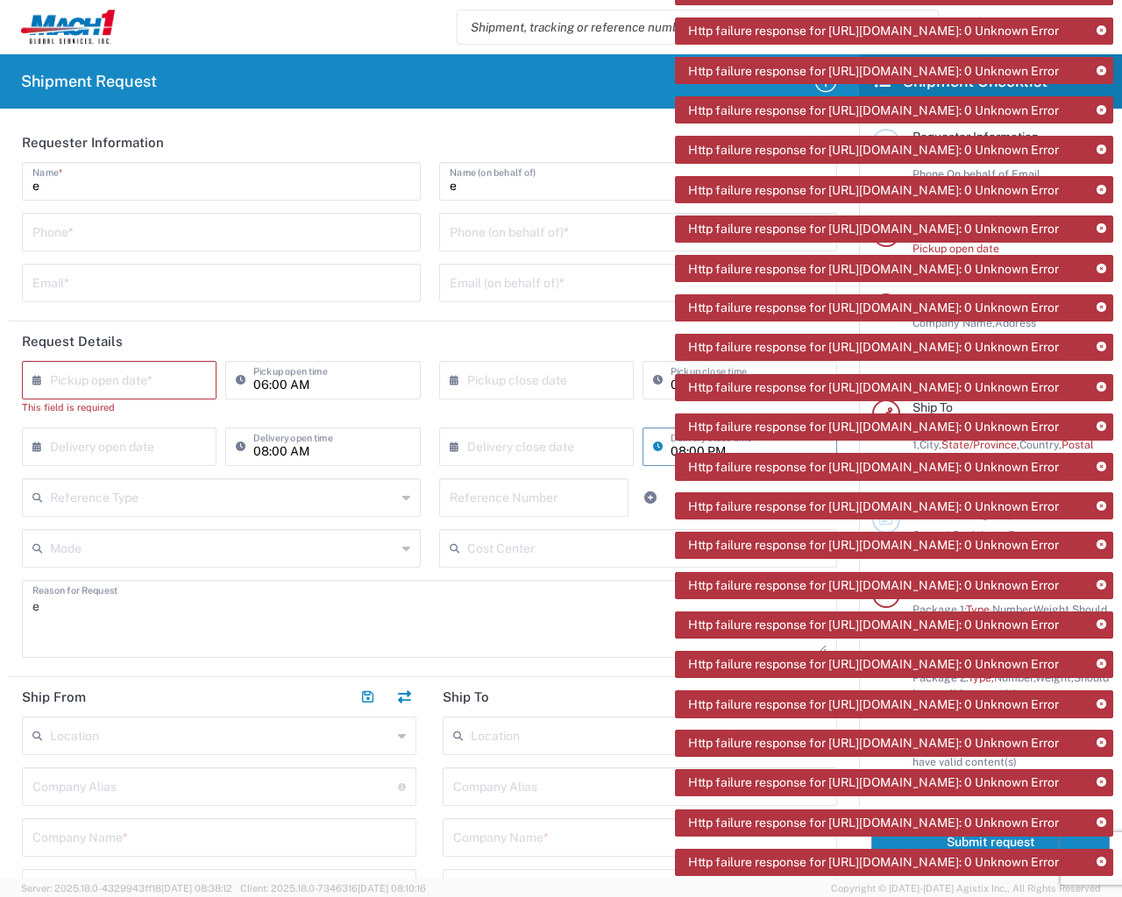
type input "1"
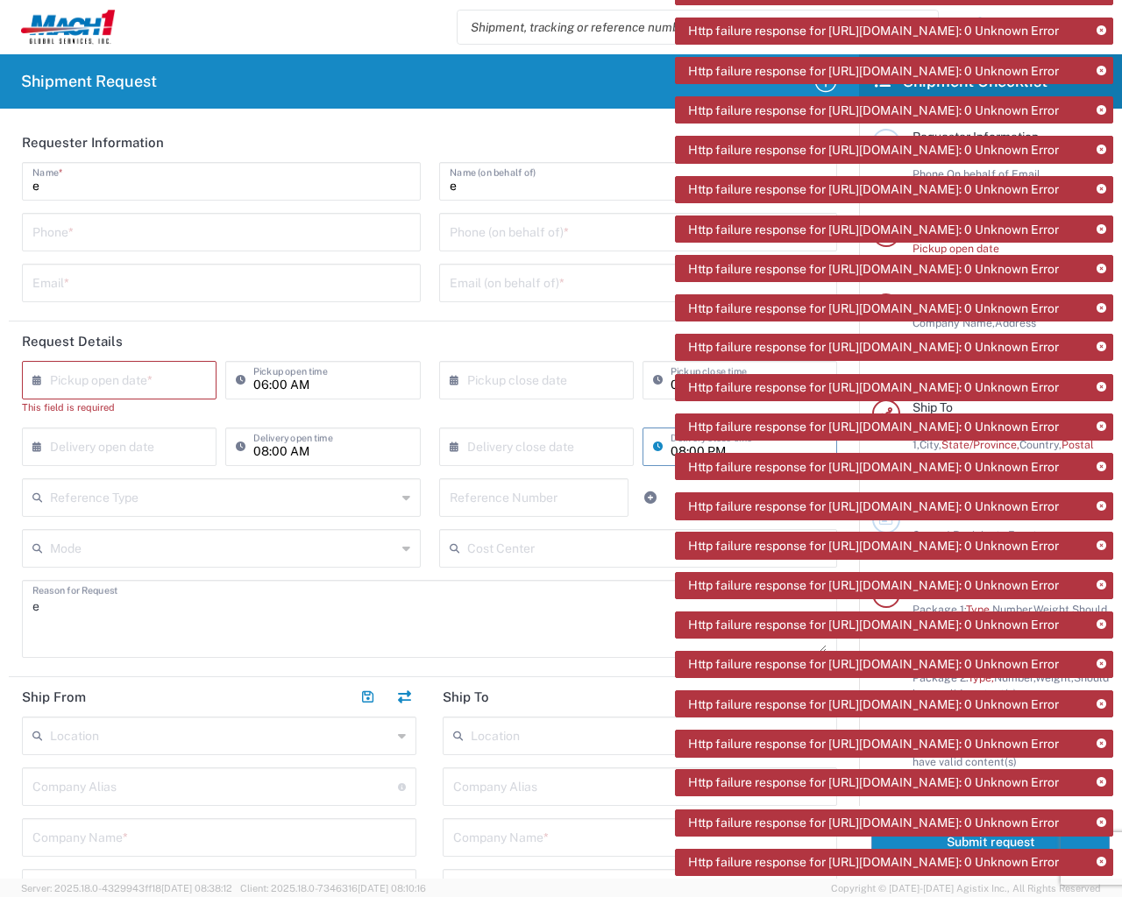
type input "e"
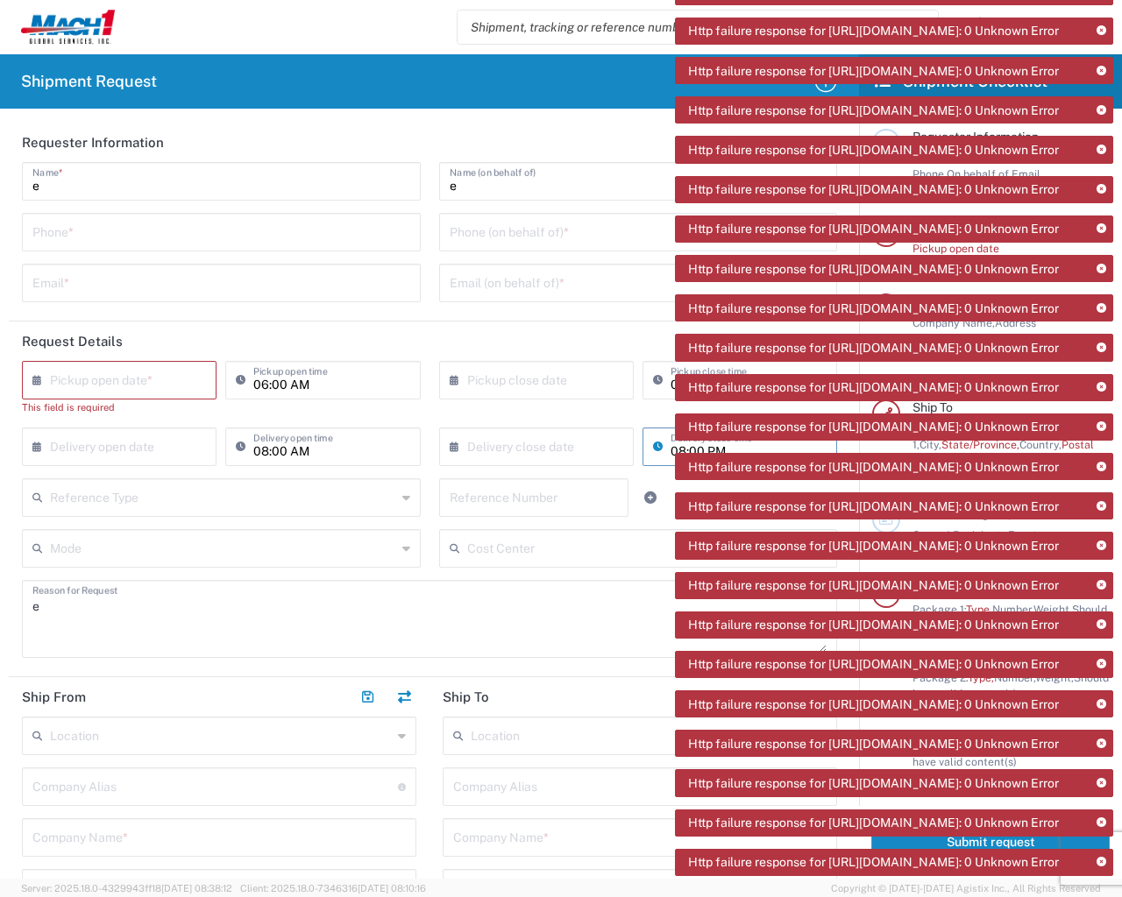
type input "lbs"
type input "1"
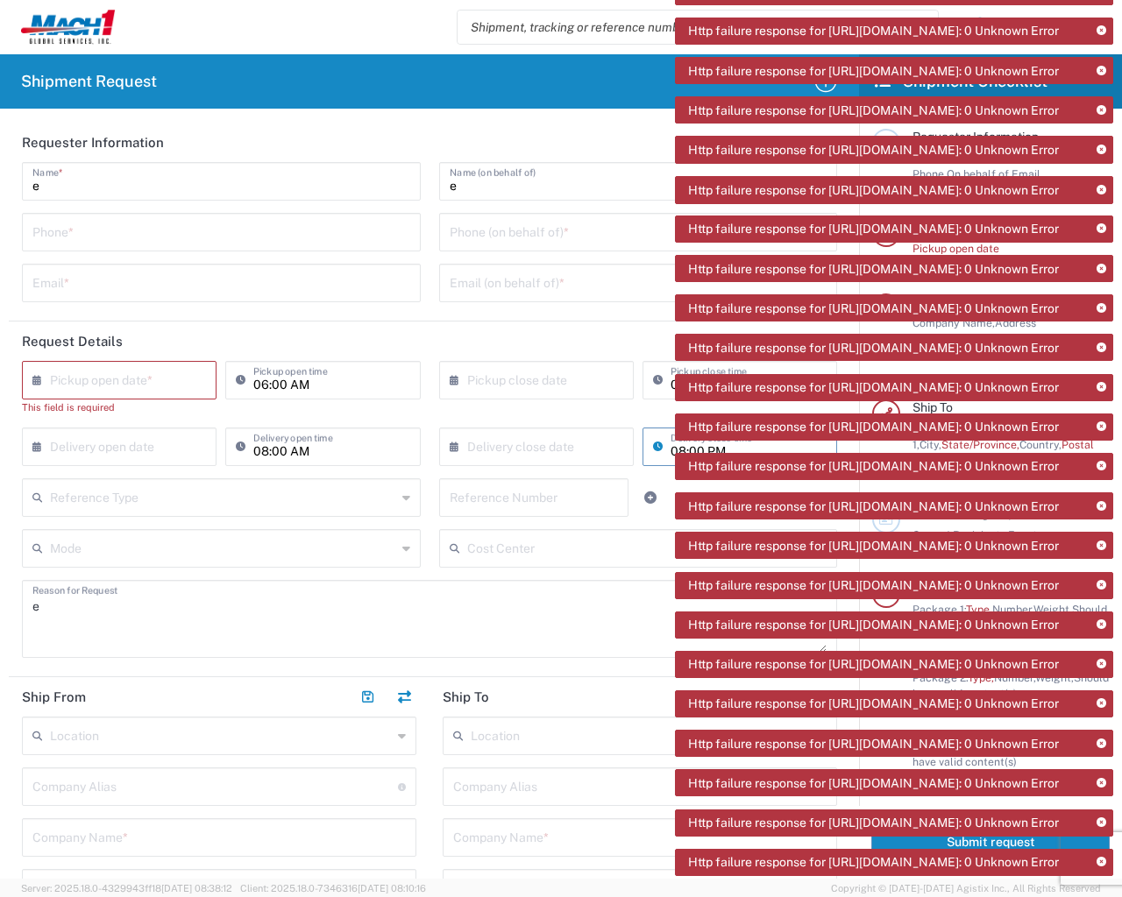
type input "e"
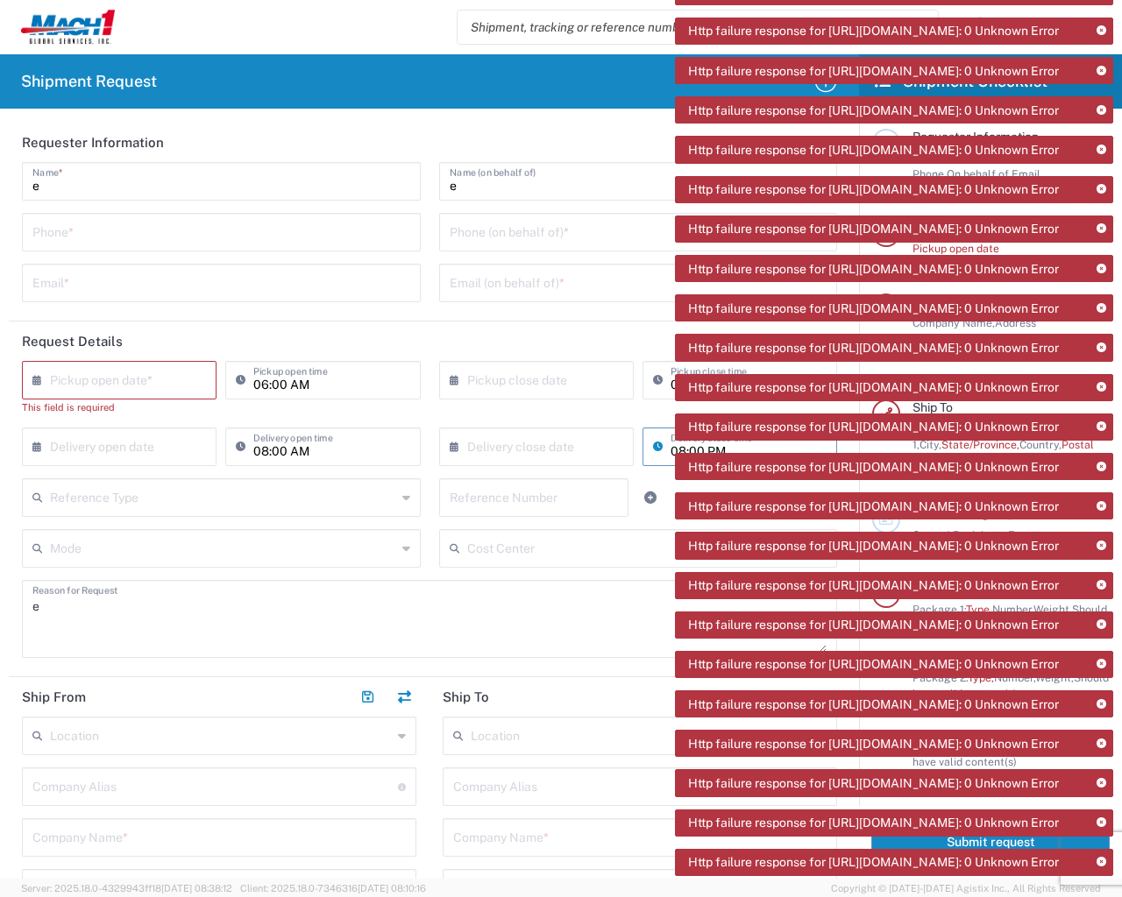
type input "1"
type input "e"
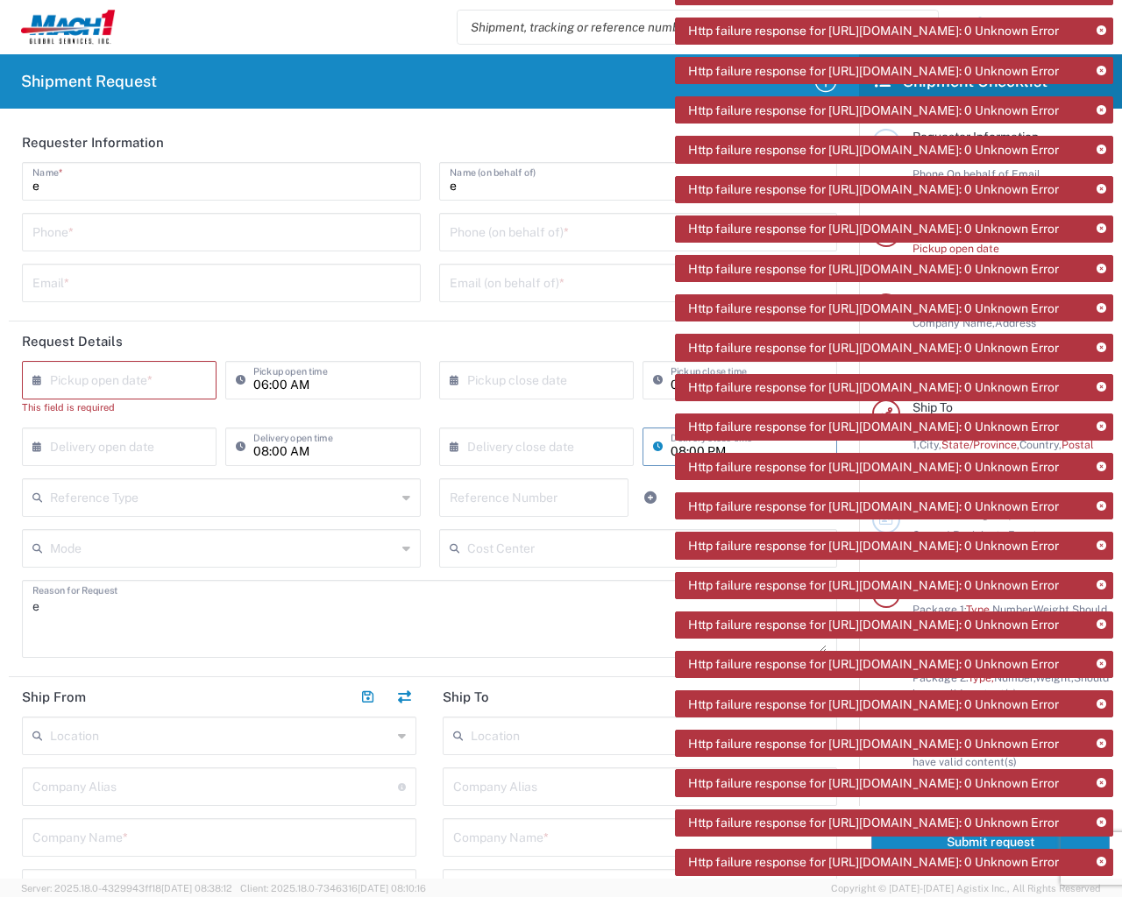
type input "lbs"
